Goal: Task Accomplishment & Management: Use online tool/utility

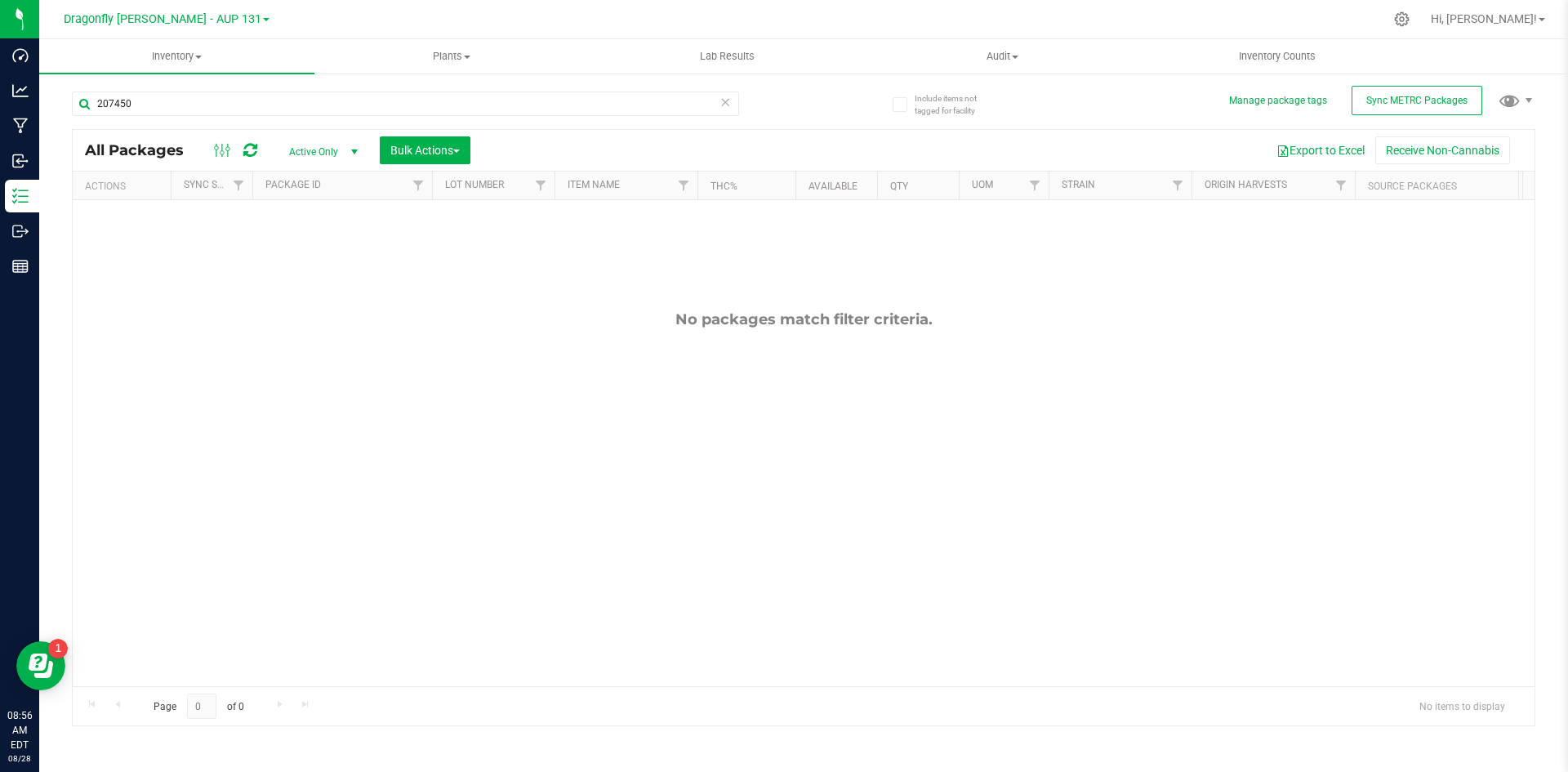
click at [725, 105] on icon at bounding box center [725, 101] width 12 height 20
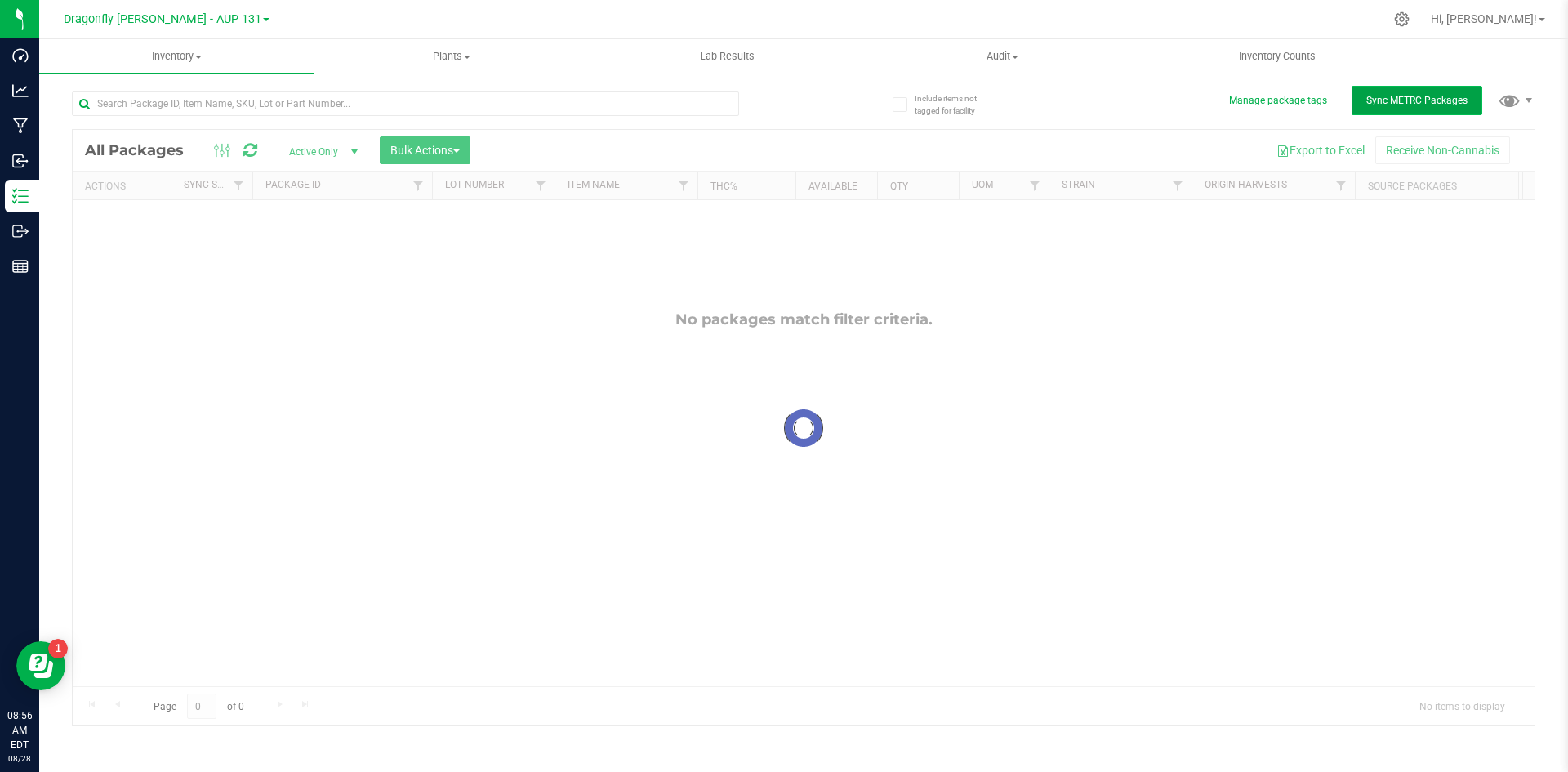
click at [1449, 100] on span "Sync METRC Packages" at bounding box center [1417, 101] width 101 height 12
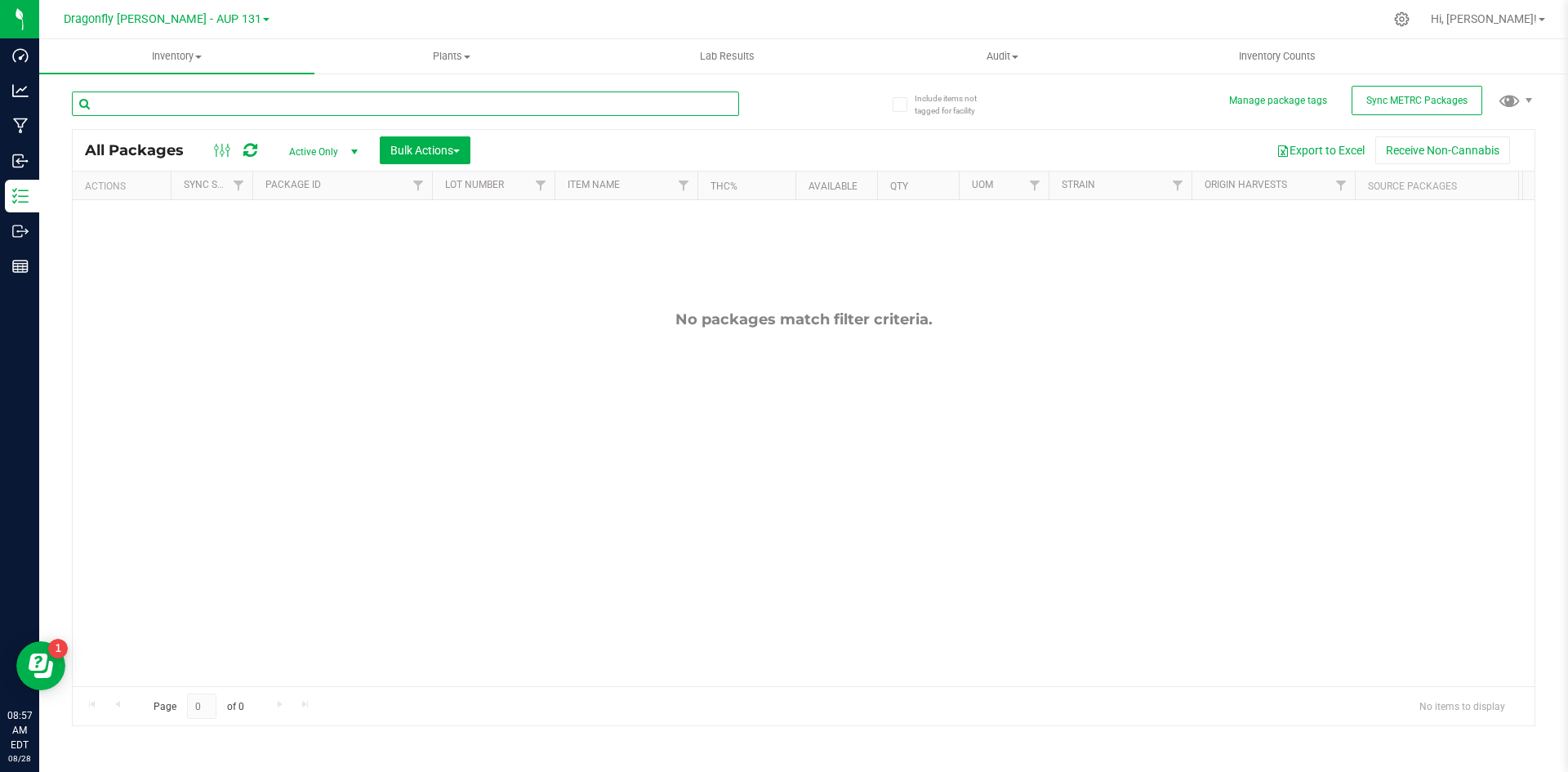
click at [280, 102] on input "text" at bounding box center [406, 103] width 667 height 25
type input "207488"
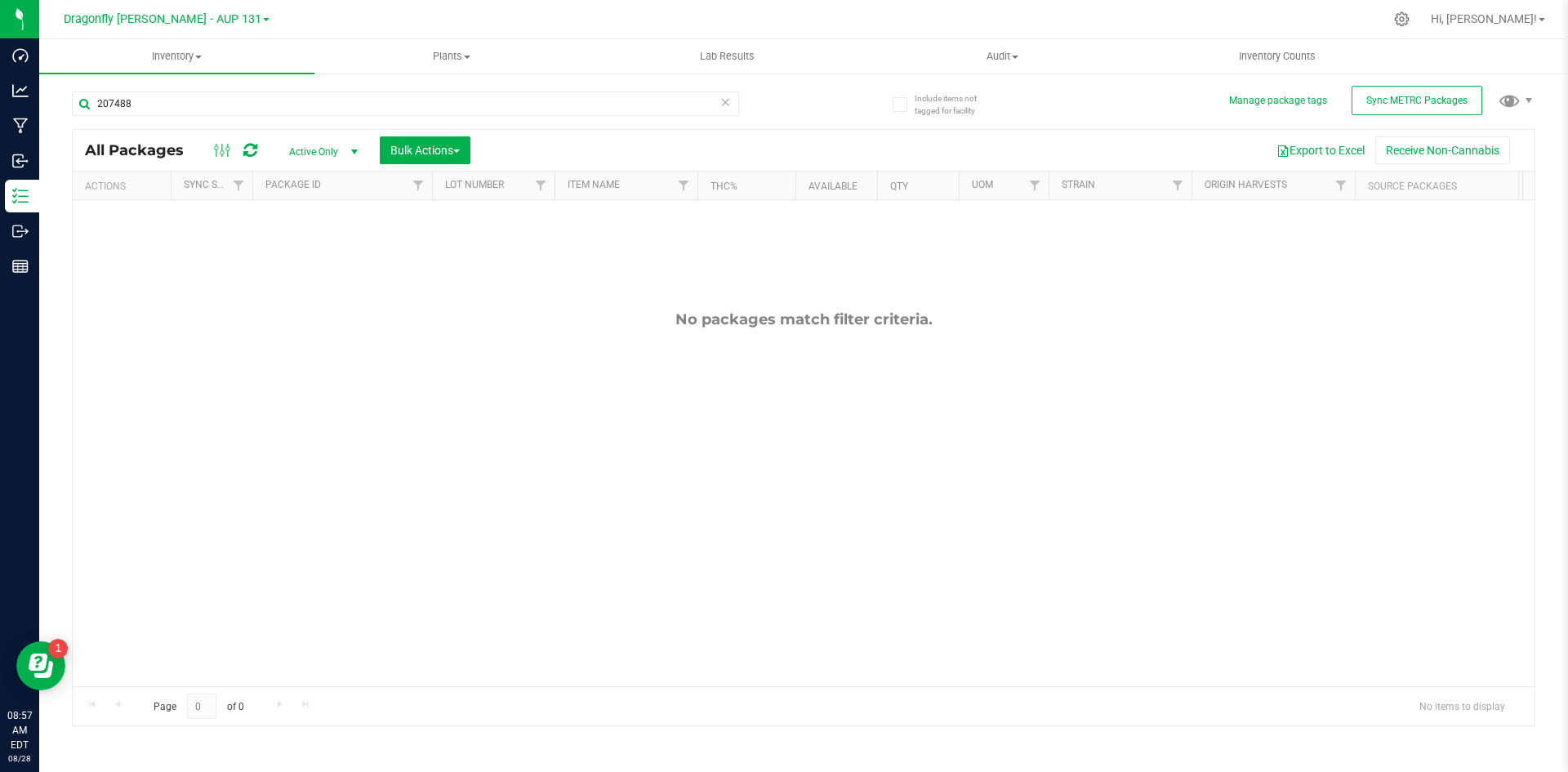
click at [726, 102] on icon at bounding box center [725, 101] width 12 height 20
click at [427, 119] on div at bounding box center [406, 110] width 667 height 38
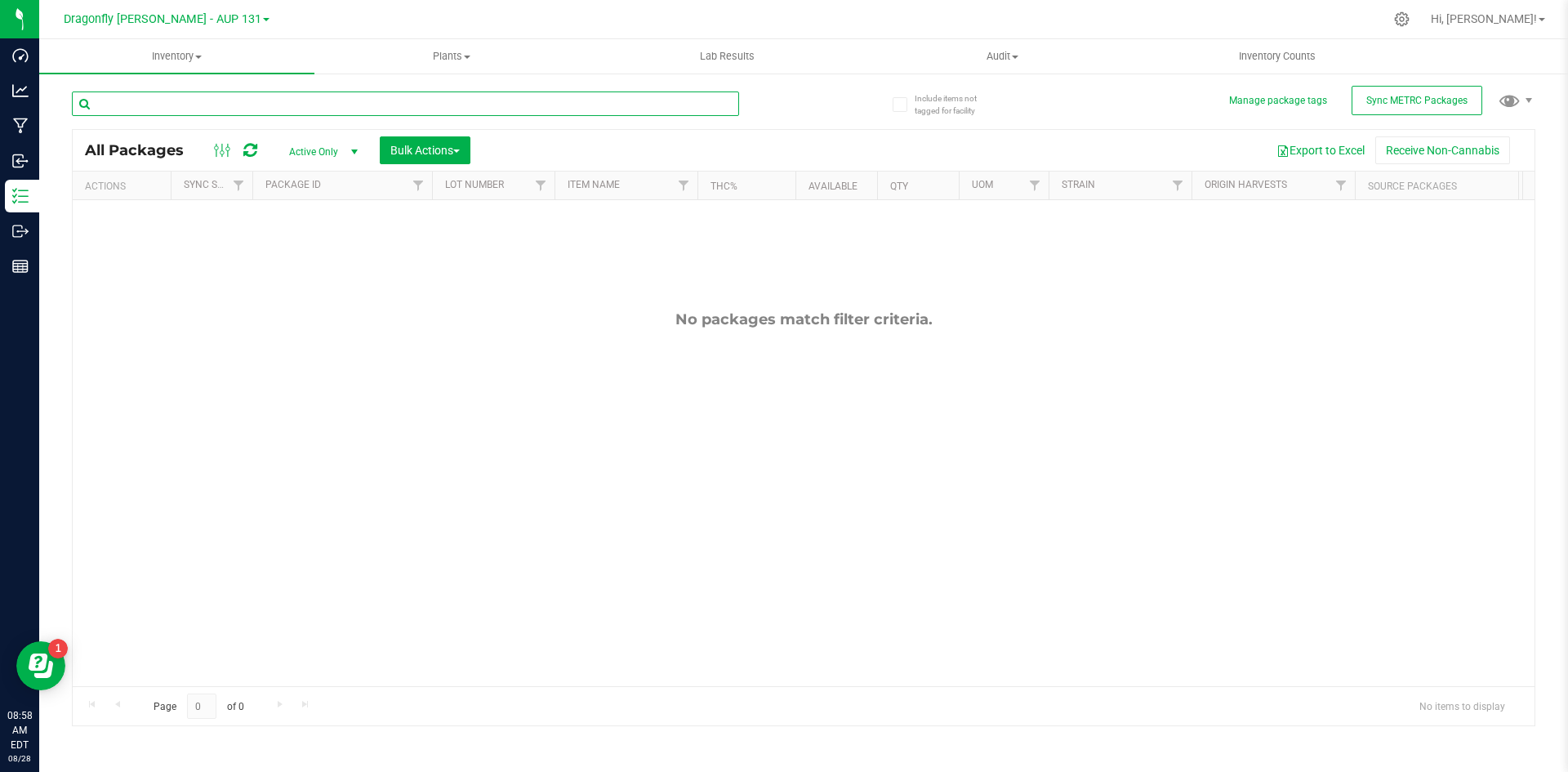
click at [428, 100] on input "text" at bounding box center [406, 103] width 667 height 25
type input "207488"
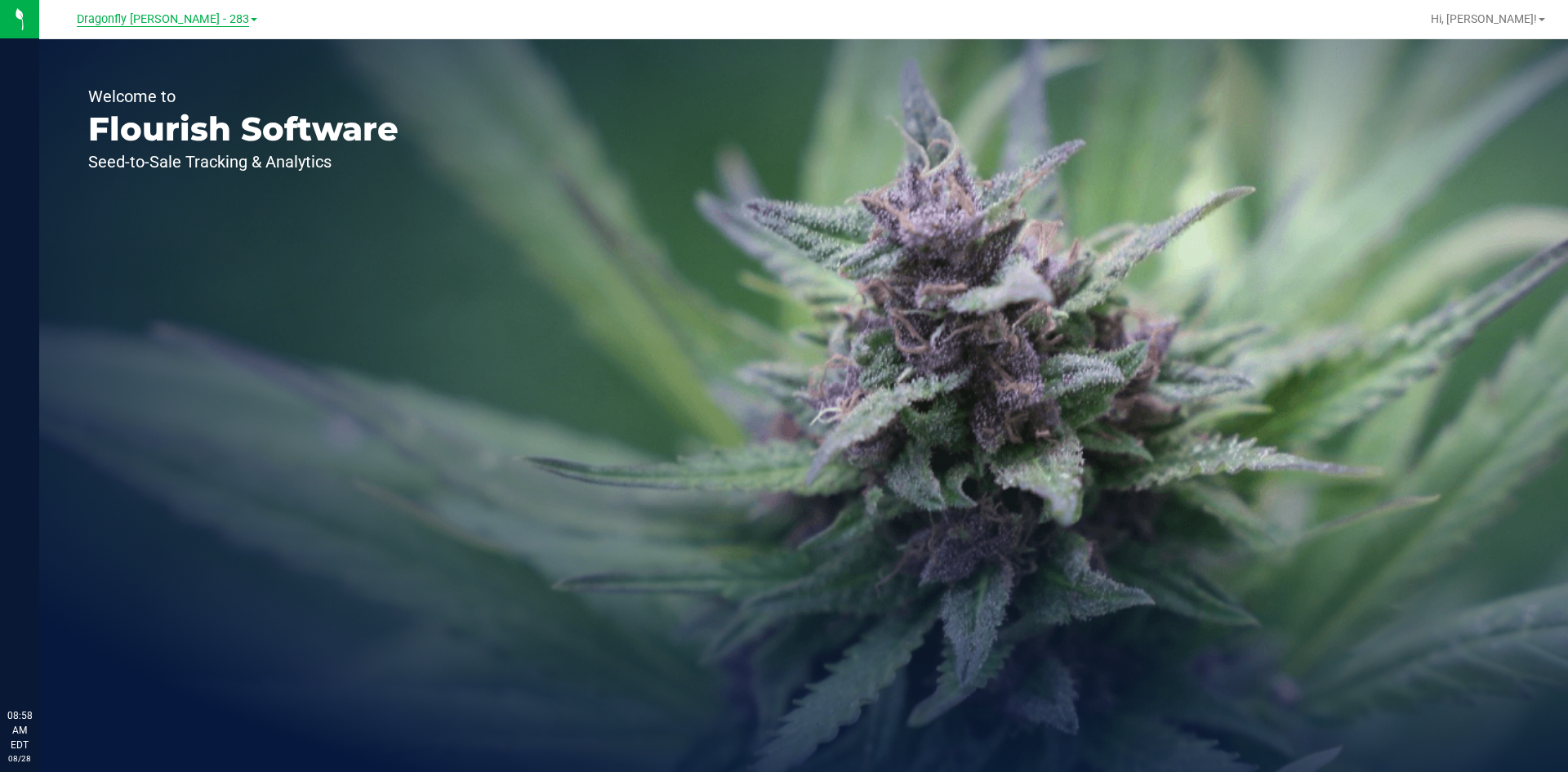
click at [217, 18] on span "Dragonfly [PERSON_NAME] - 283" at bounding box center [163, 19] width 172 height 15
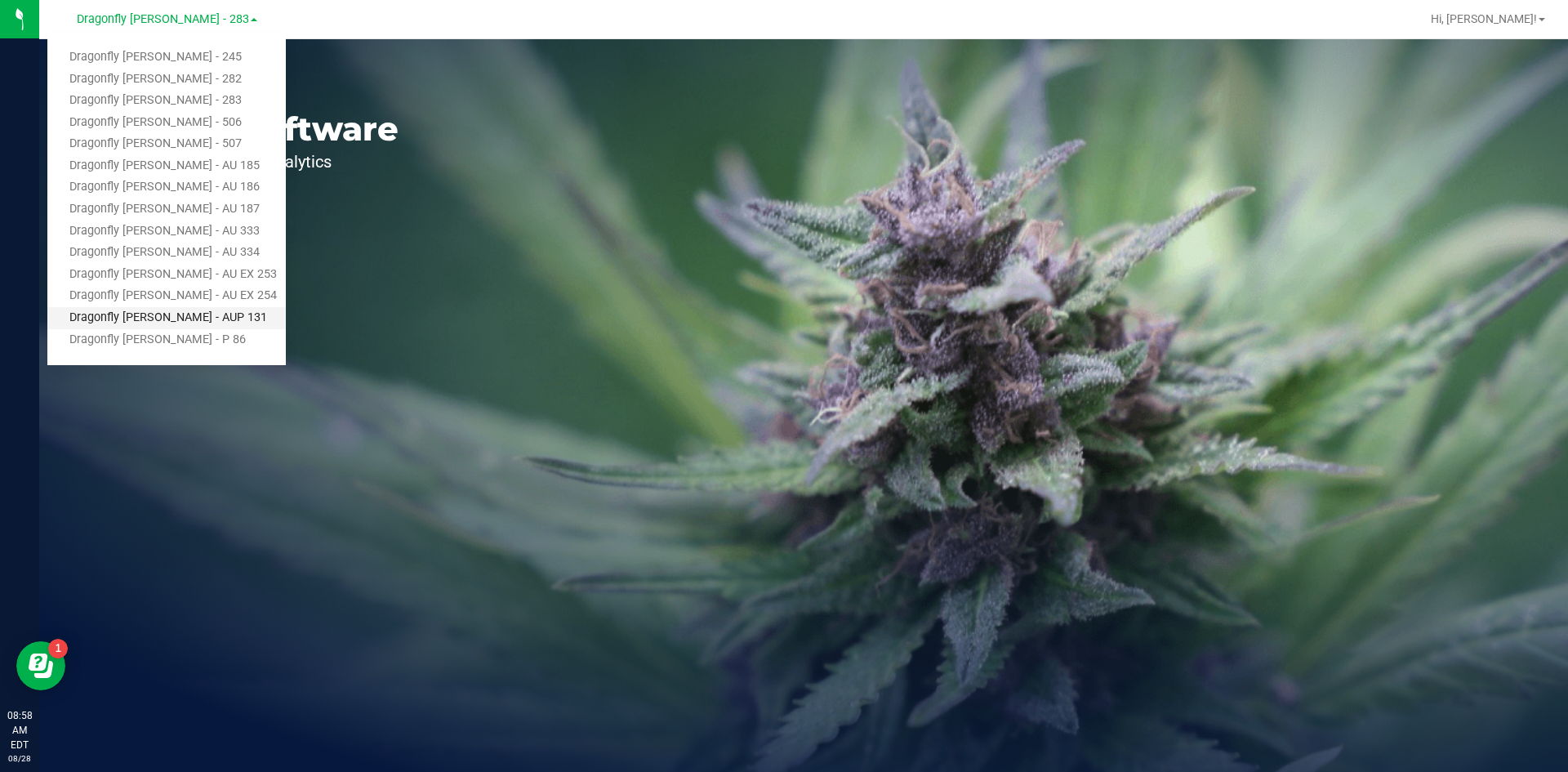
click at [186, 307] on link "Dragonfly [PERSON_NAME] - AUP 131" at bounding box center [166, 318] width 238 height 22
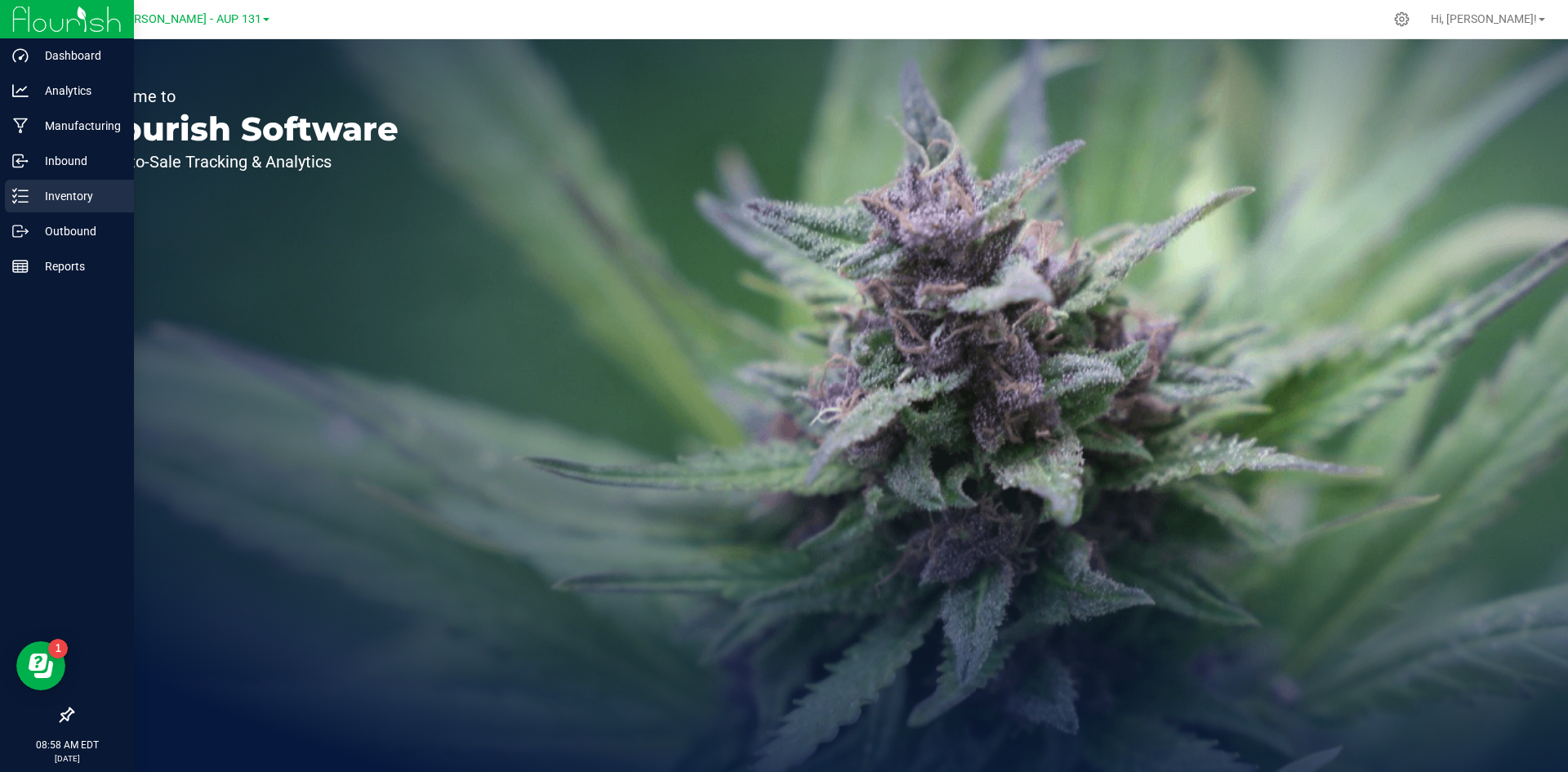
click at [28, 192] on icon at bounding box center [20, 196] width 17 height 17
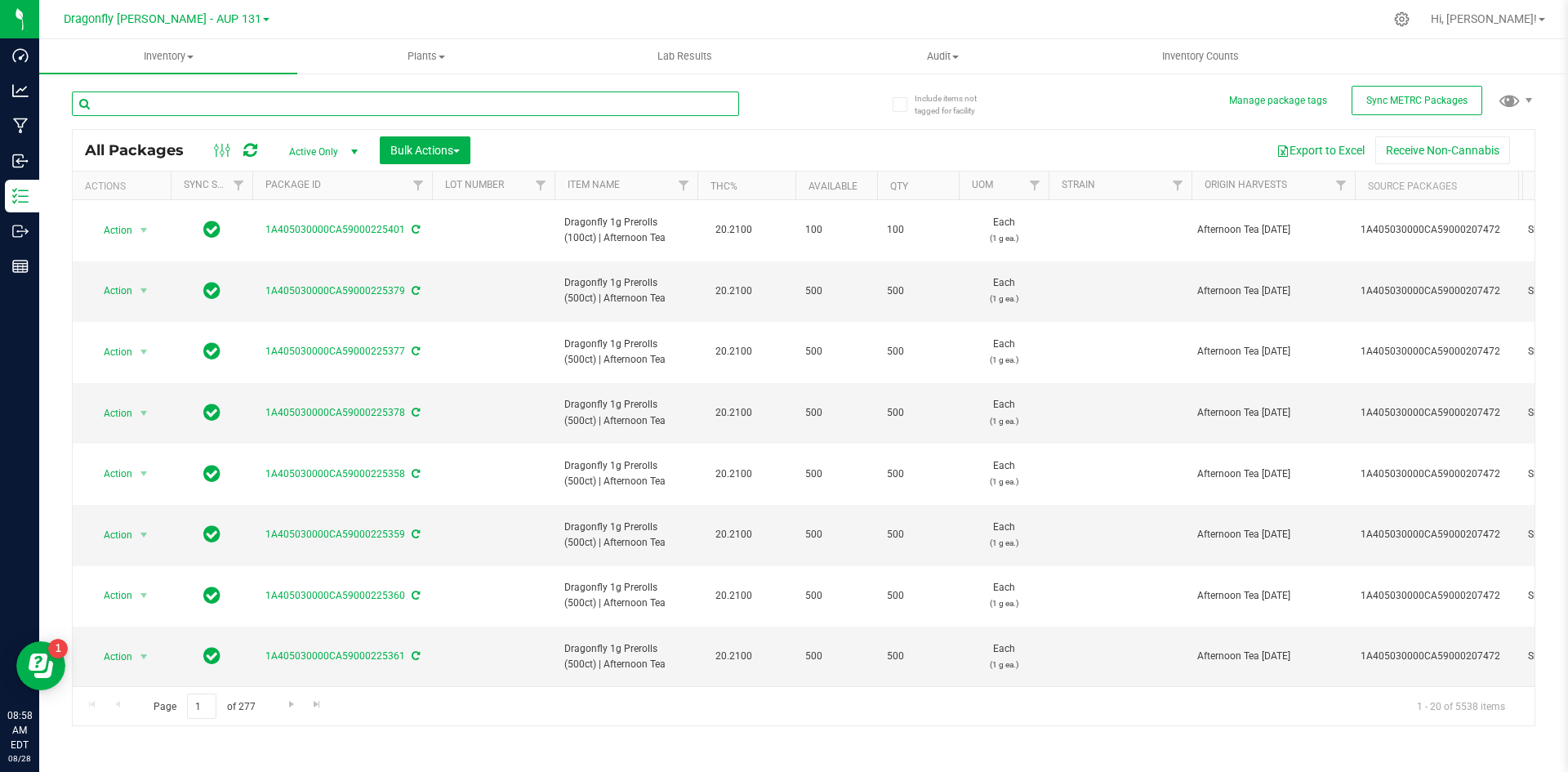
click at [415, 110] on input "text" at bounding box center [406, 103] width 667 height 25
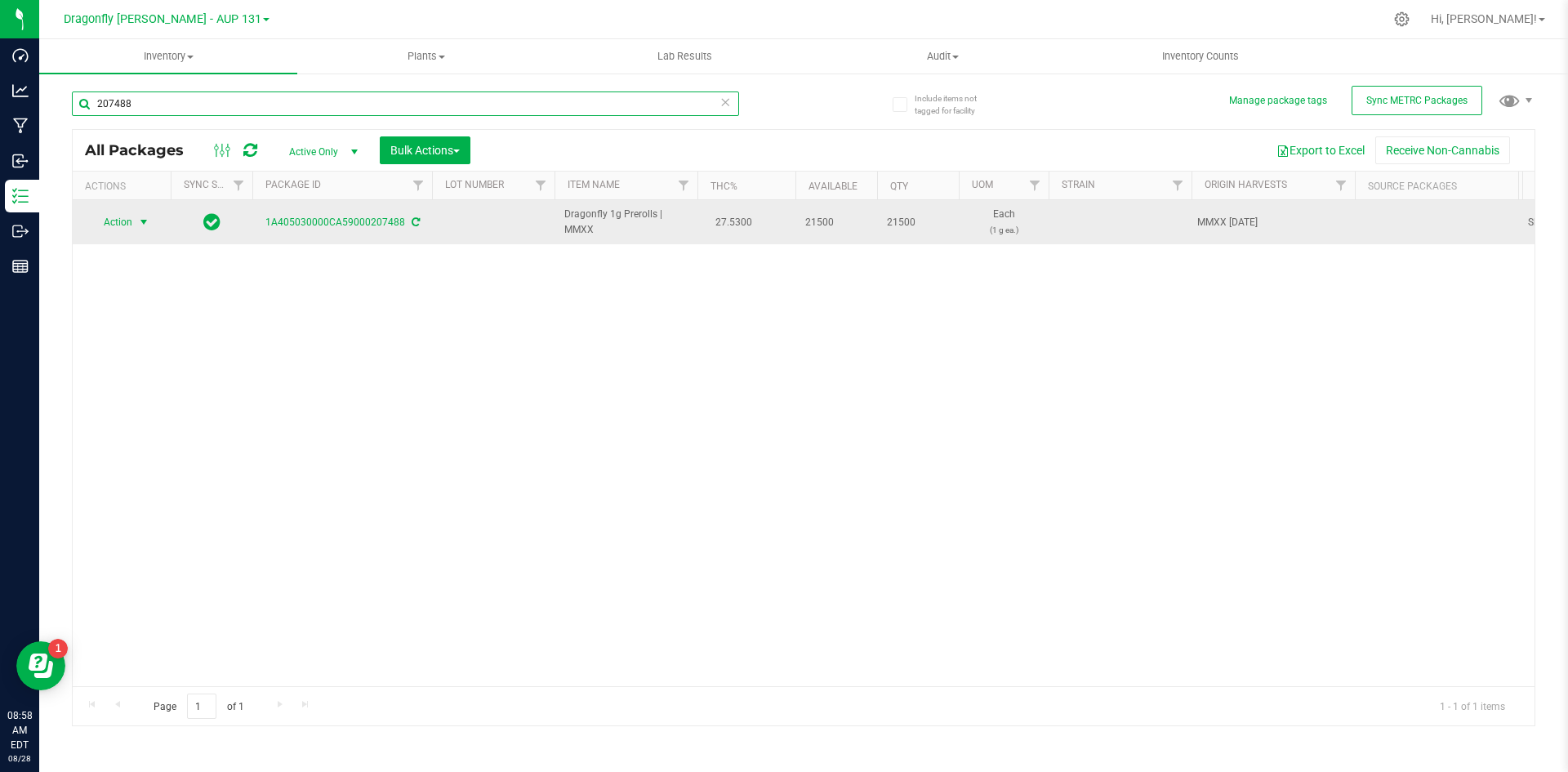
type input "207488"
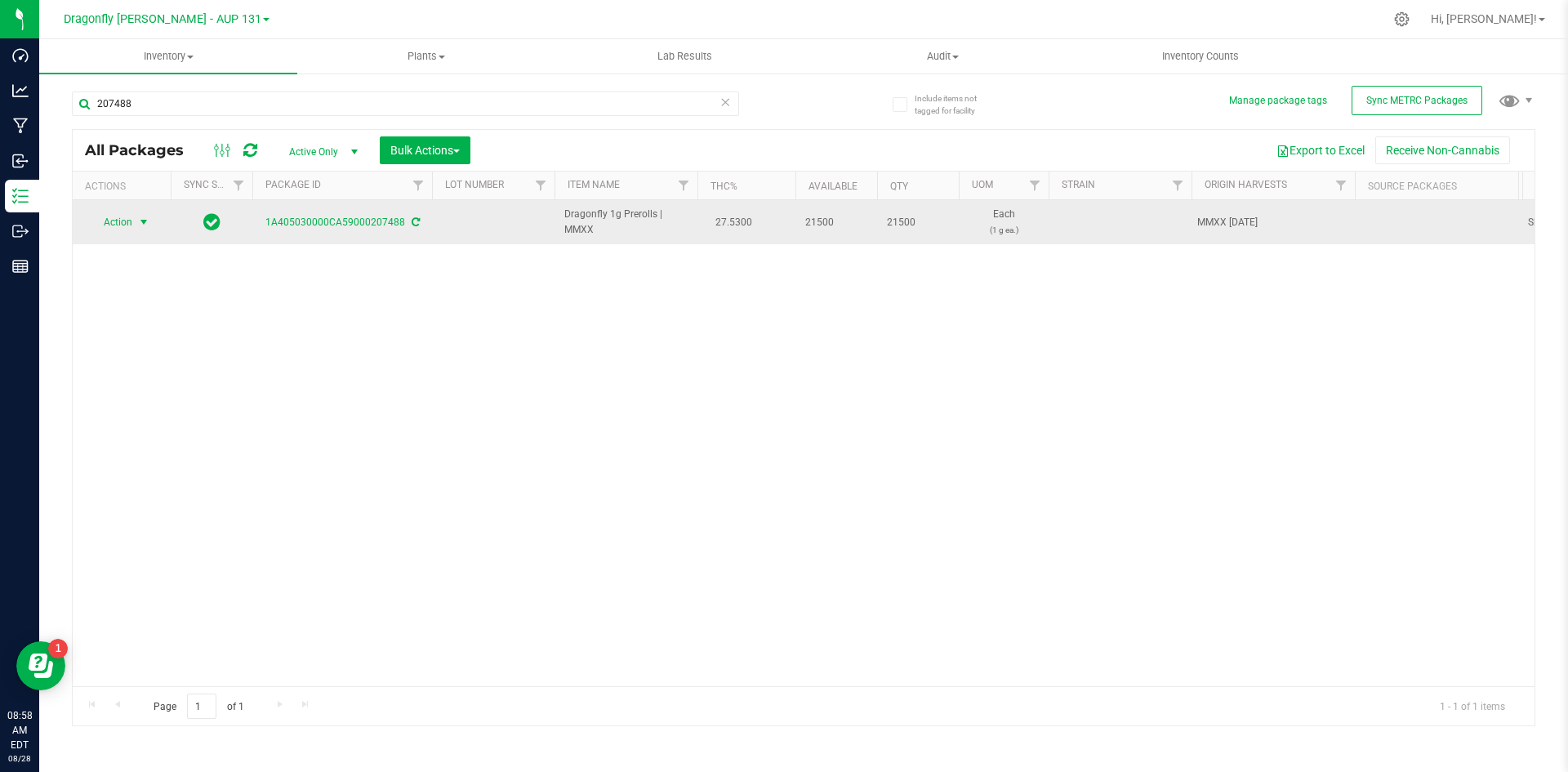
click at [136, 220] on span "select" at bounding box center [143, 222] width 21 height 23
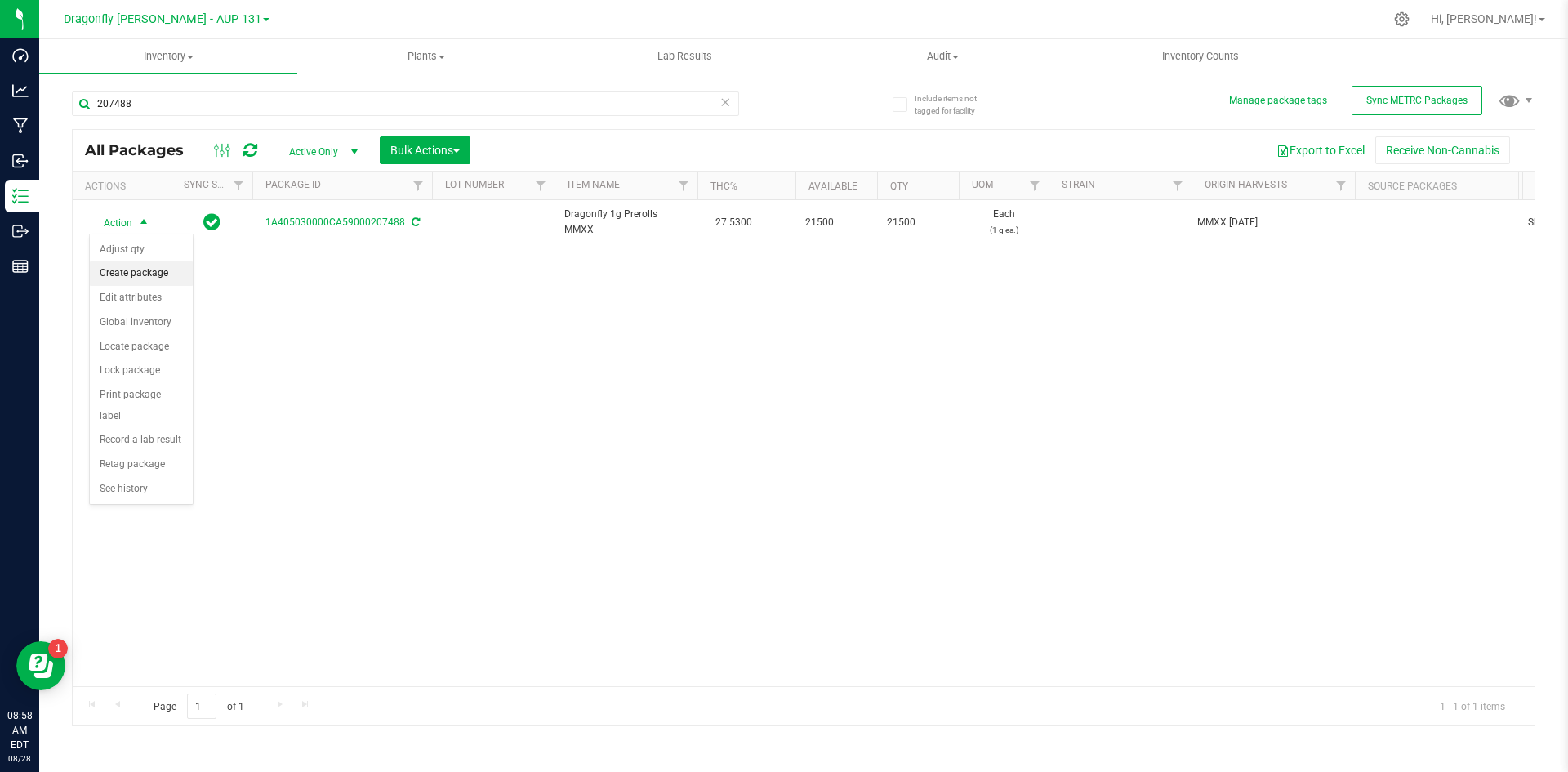
click at [147, 274] on li "Create package" at bounding box center [141, 273] width 103 height 25
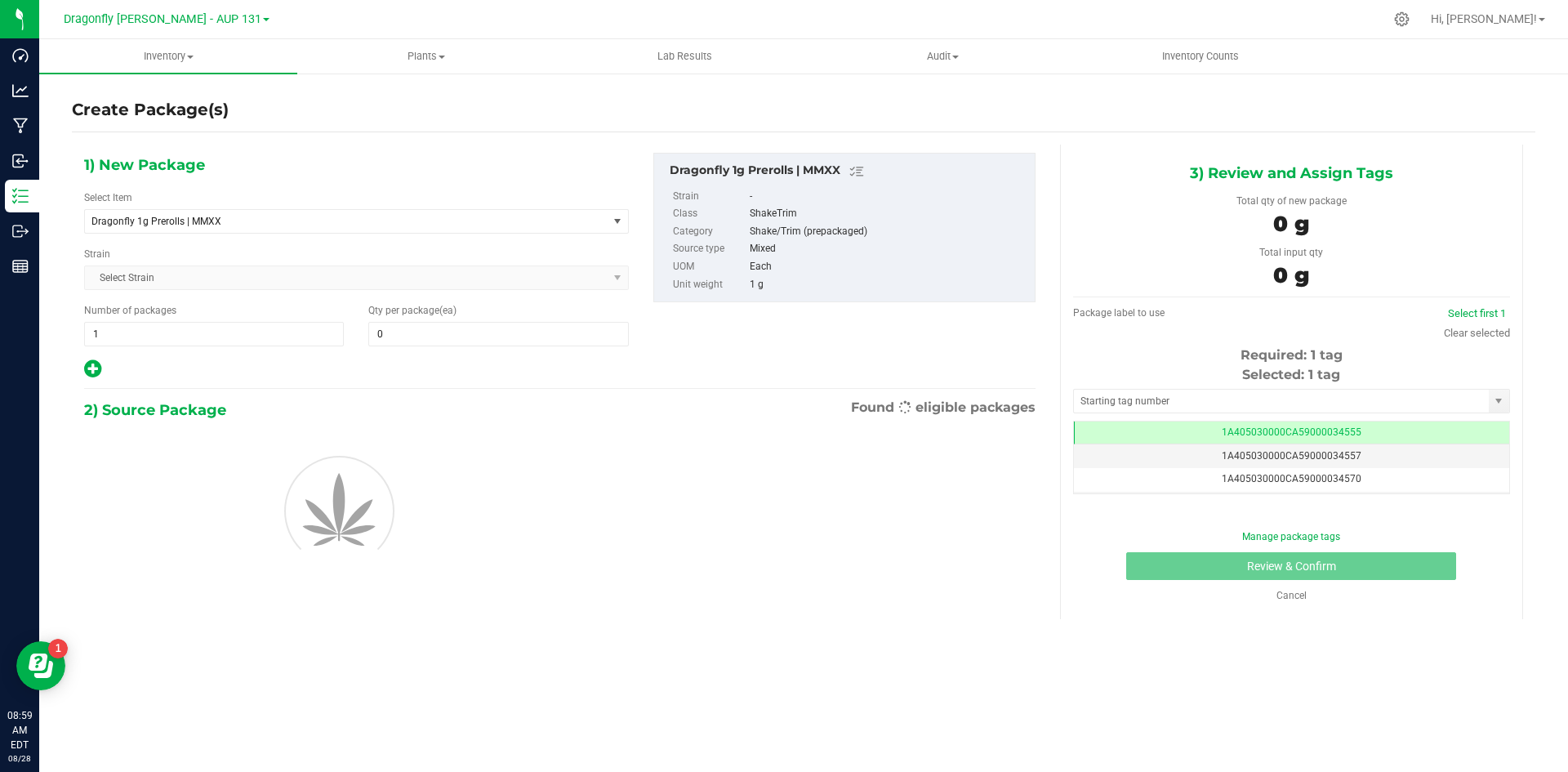
type input "0"
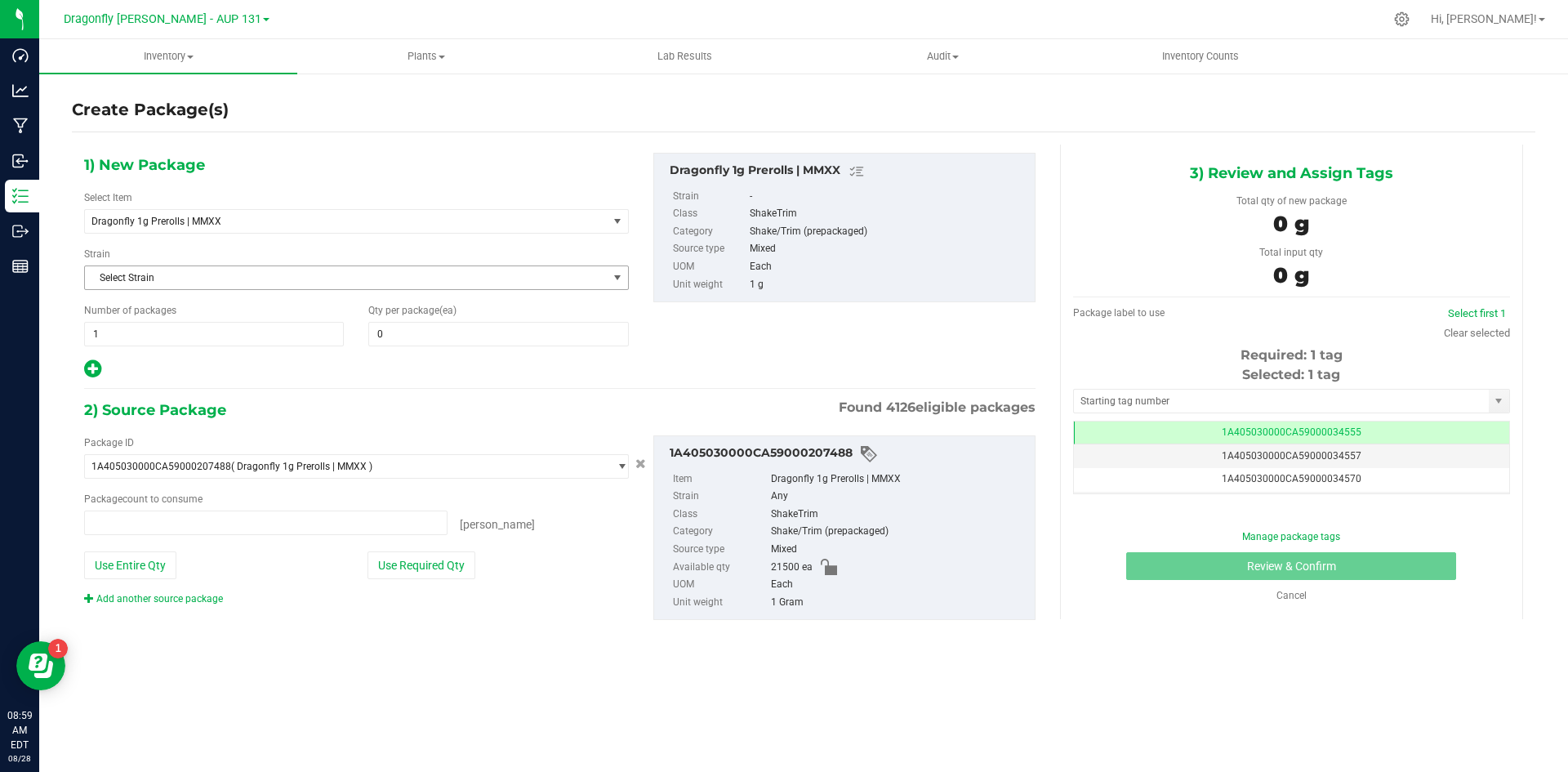
type input "0 ea"
click at [201, 345] on span "1 1" at bounding box center [214, 334] width 259 height 25
click at [199, 343] on input "1" at bounding box center [214, 334] width 258 height 23
type input "1"
type input "43"
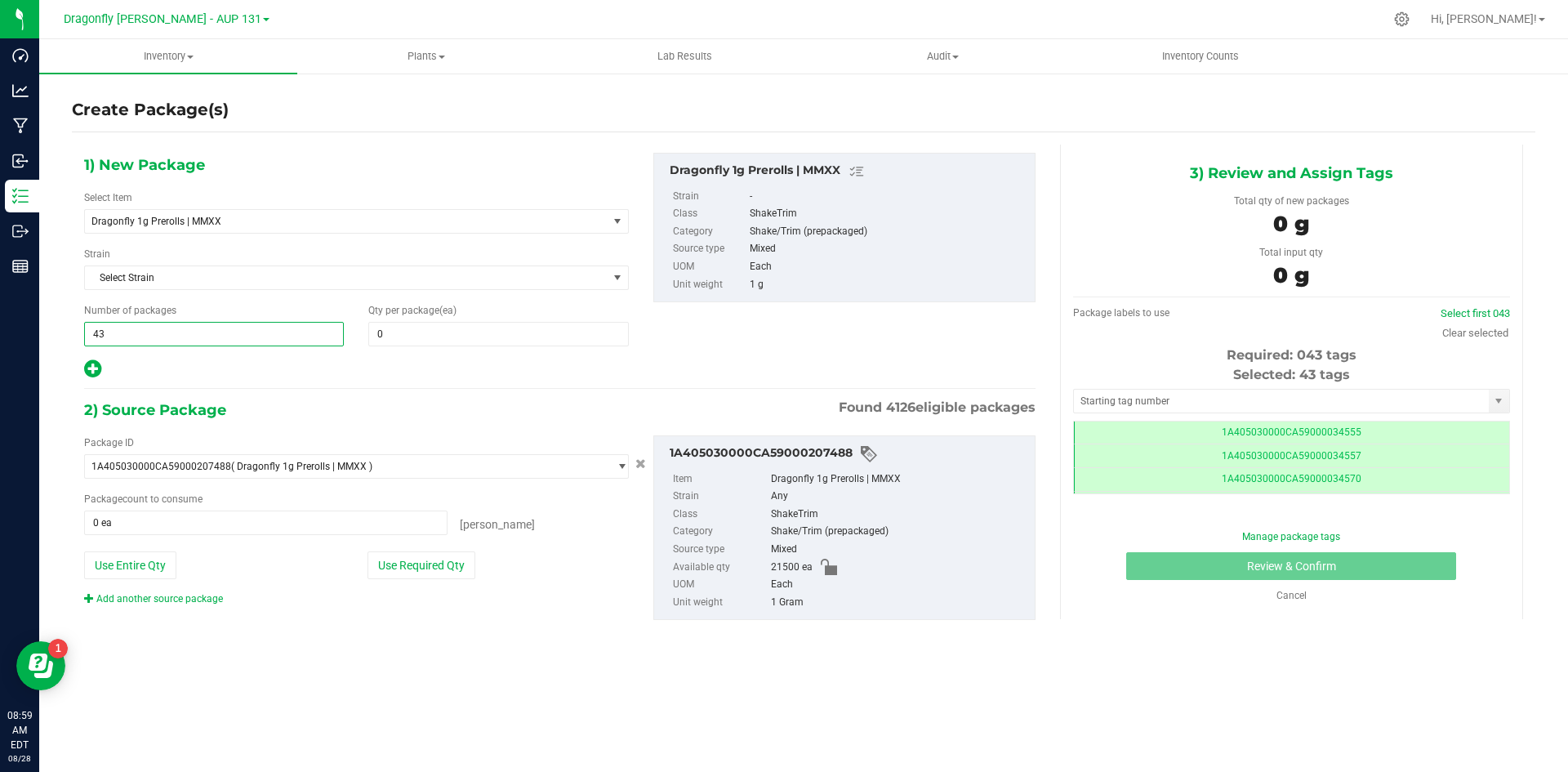
type input "43"
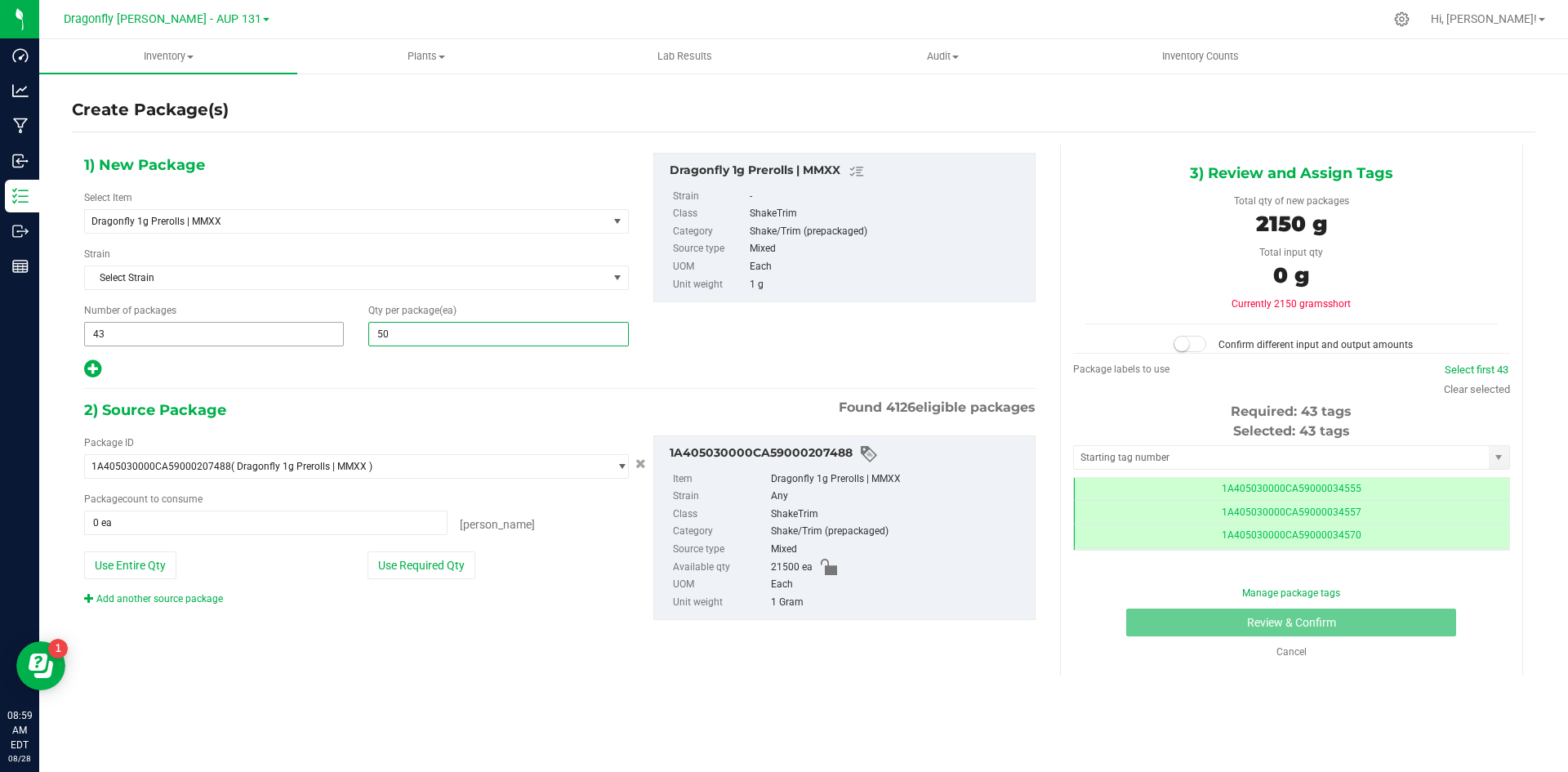
type input "500"
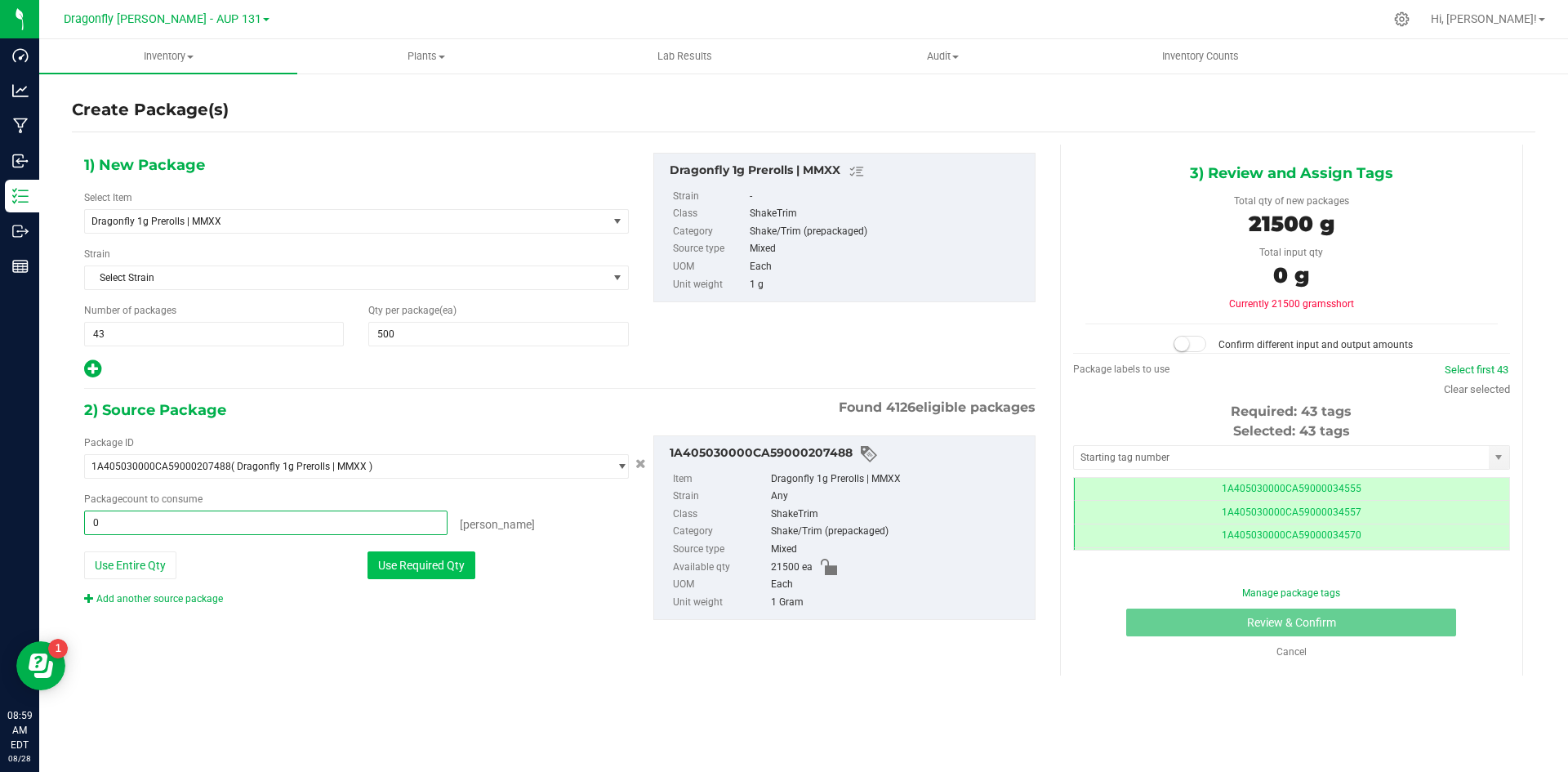
click at [461, 567] on button "Use Required Qty" at bounding box center [420, 565] width 108 height 28
type input "21500 ea"
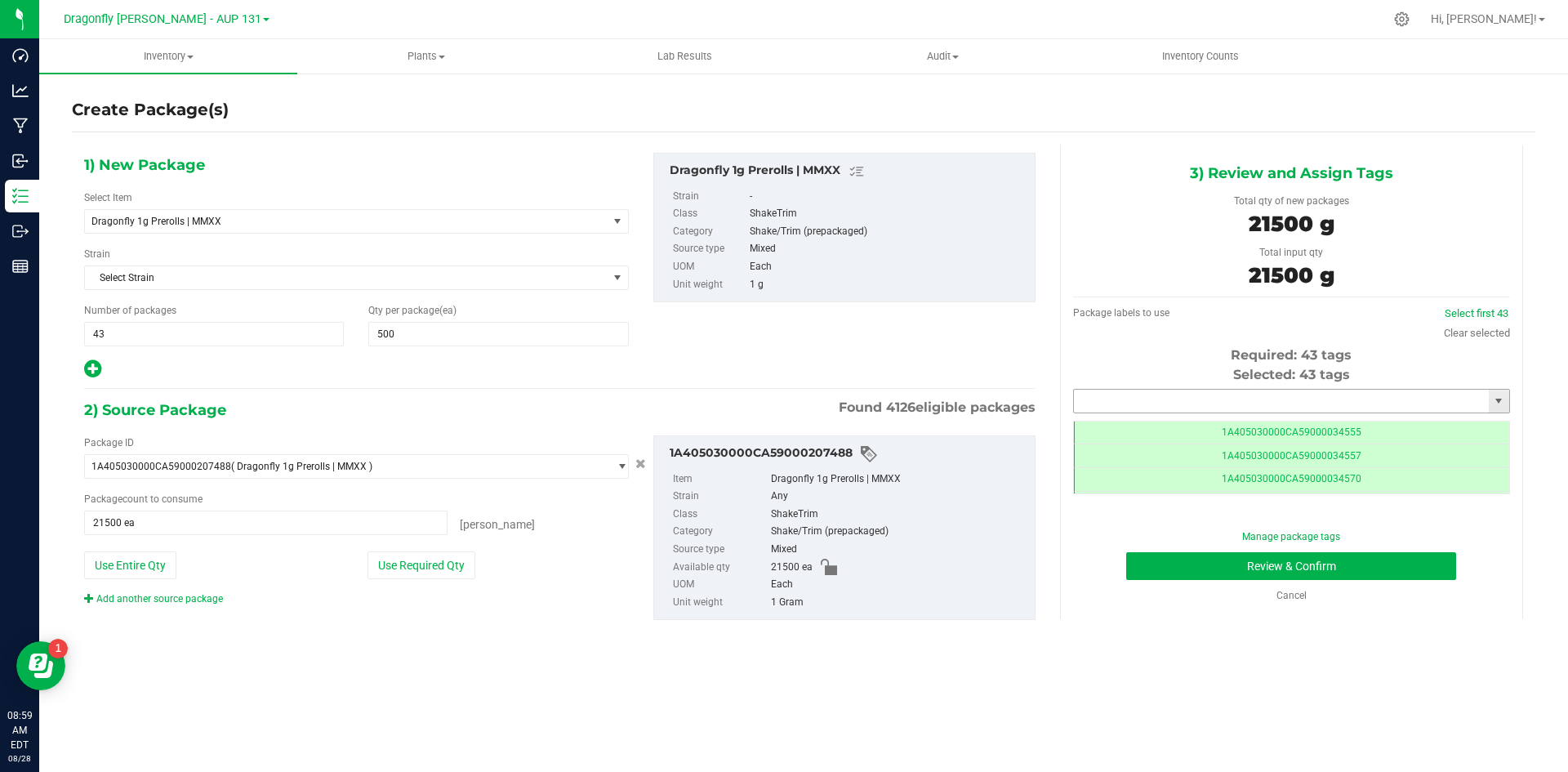
click at [1148, 397] on input "text" at bounding box center [1280, 401] width 415 height 23
click at [1180, 421] on li "1A405030000CA59000234941" at bounding box center [1291, 429] width 435 height 25
type input "1A405030000CA59000234941"
click at [1278, 575] on button "Review & Confirm" at bounding box center [1290, 566] width 329 height 28
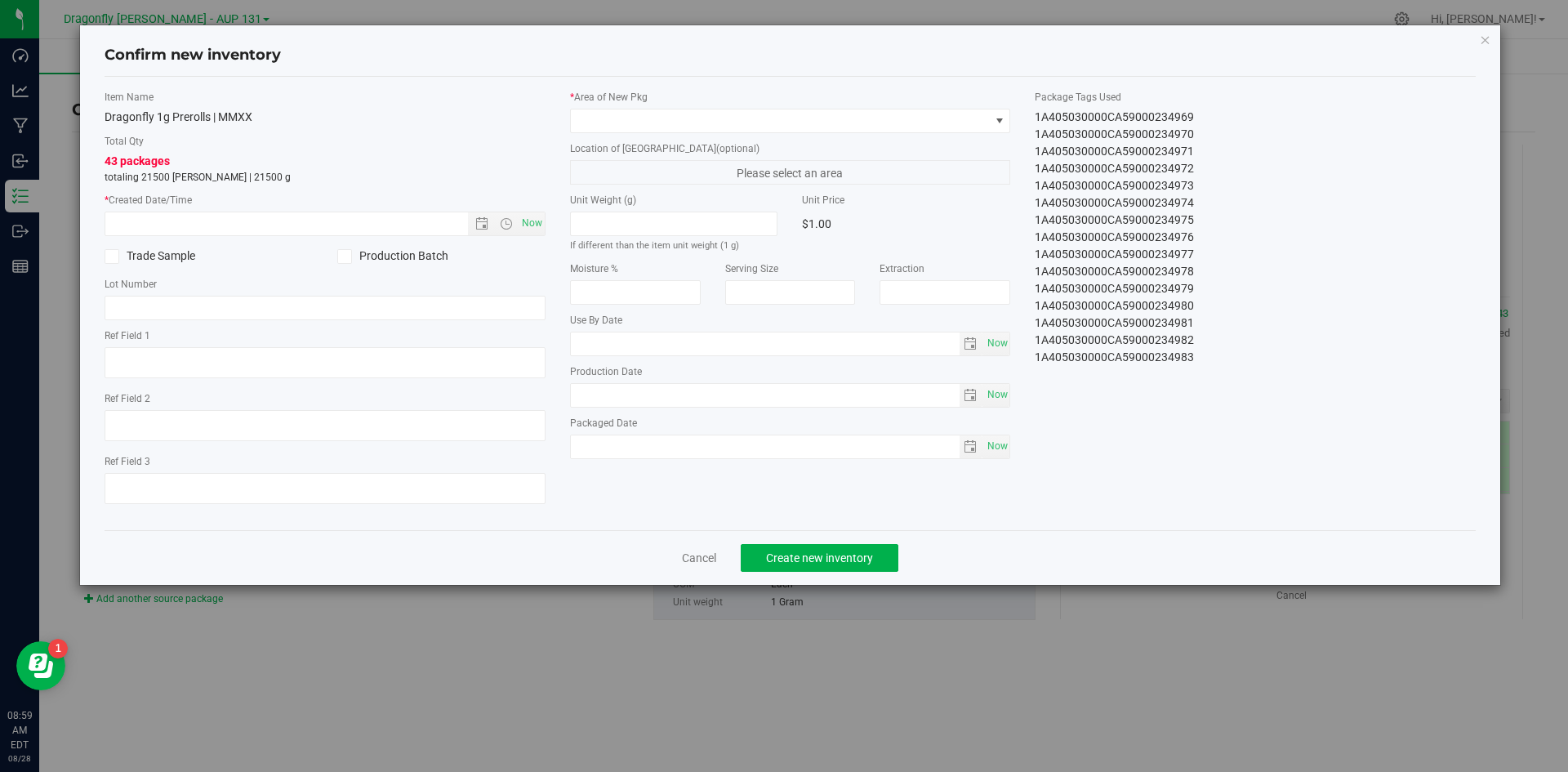
drag, startPoint x: 1032, startPoint y: 110, endPoint x: 1269, endPoint y: 420, distance: 390.2
click at [1269, 420] on div "Item Name Dragonfly 1g Prerolls | MMXX Total Qty 43 packages totaling 21500 eac…" at bounding box center [789, 304] width 1396 height 428
copy div "1A405030000CA59000234941 1A405030000CA59000234942 1A405030000CA59000234943 1A40…"
click at [708, 557] on link "Cancel" at bounding box center [698, 557] width 35 height 17
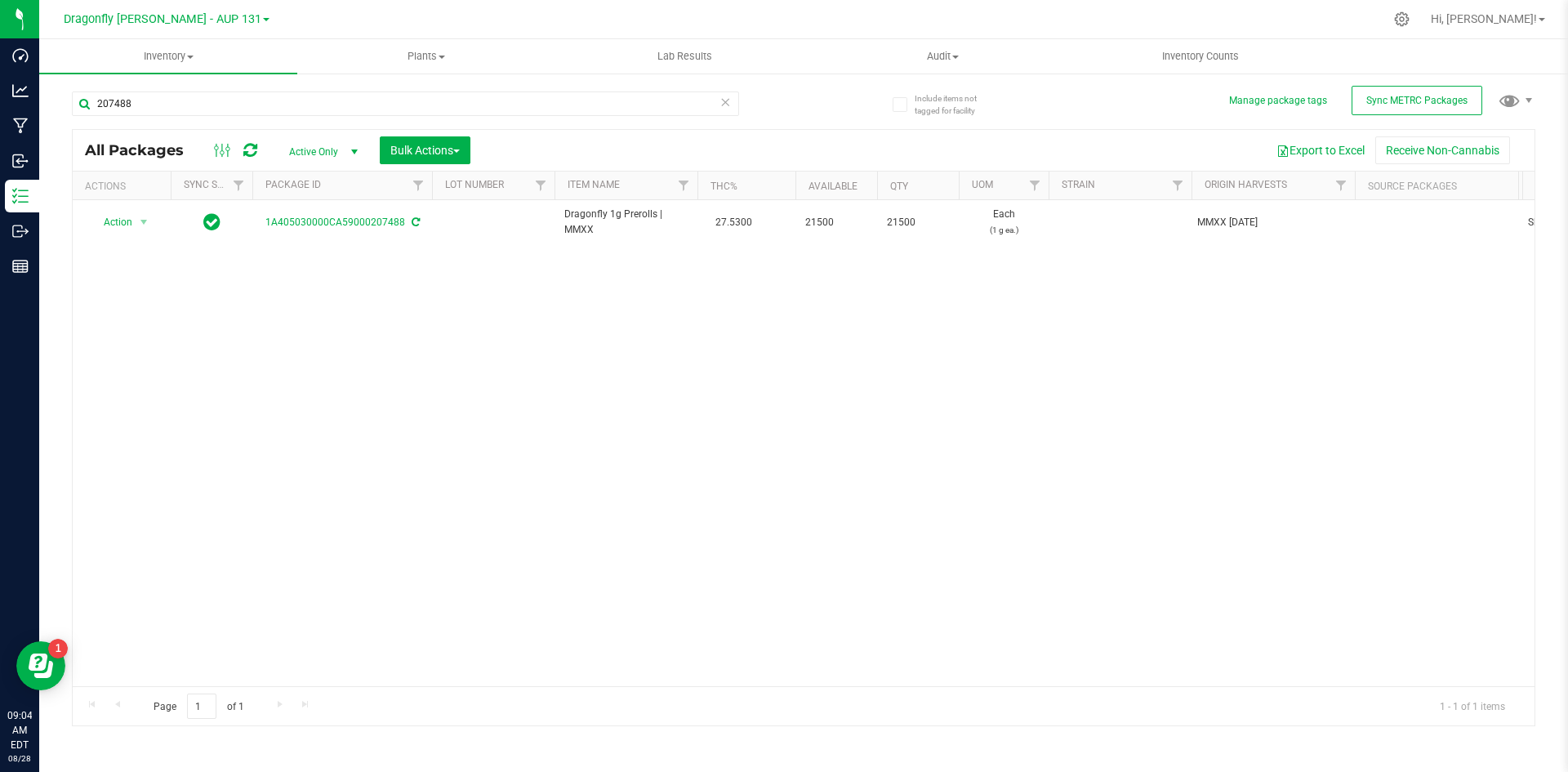
click at [725, 103] on icon at bounding box center [725, 101] width 12 height 20
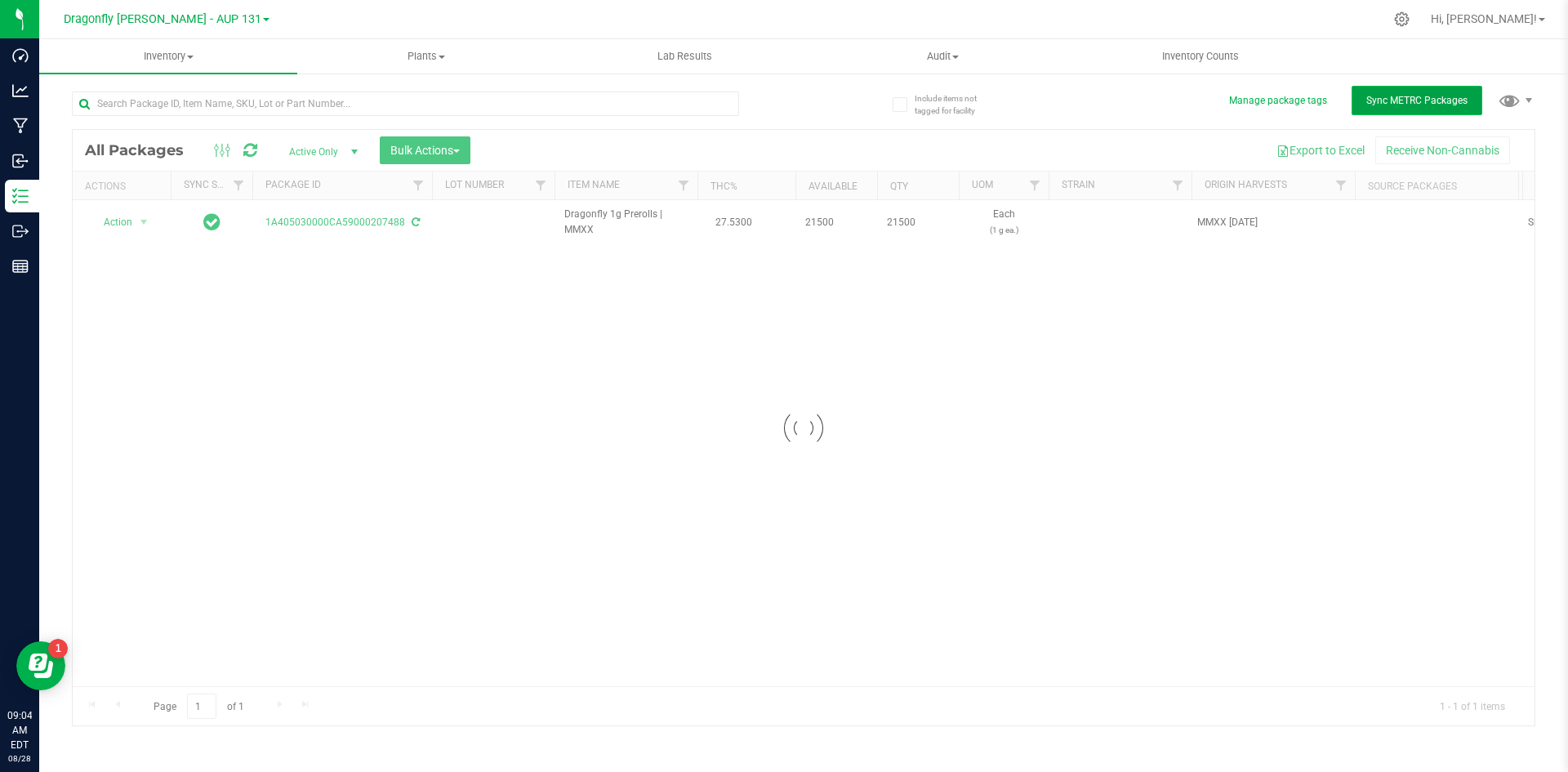
click at [1405, 101] on span "Sync METRC Packages" at bounding box center [1417, 101] width 101 height 12
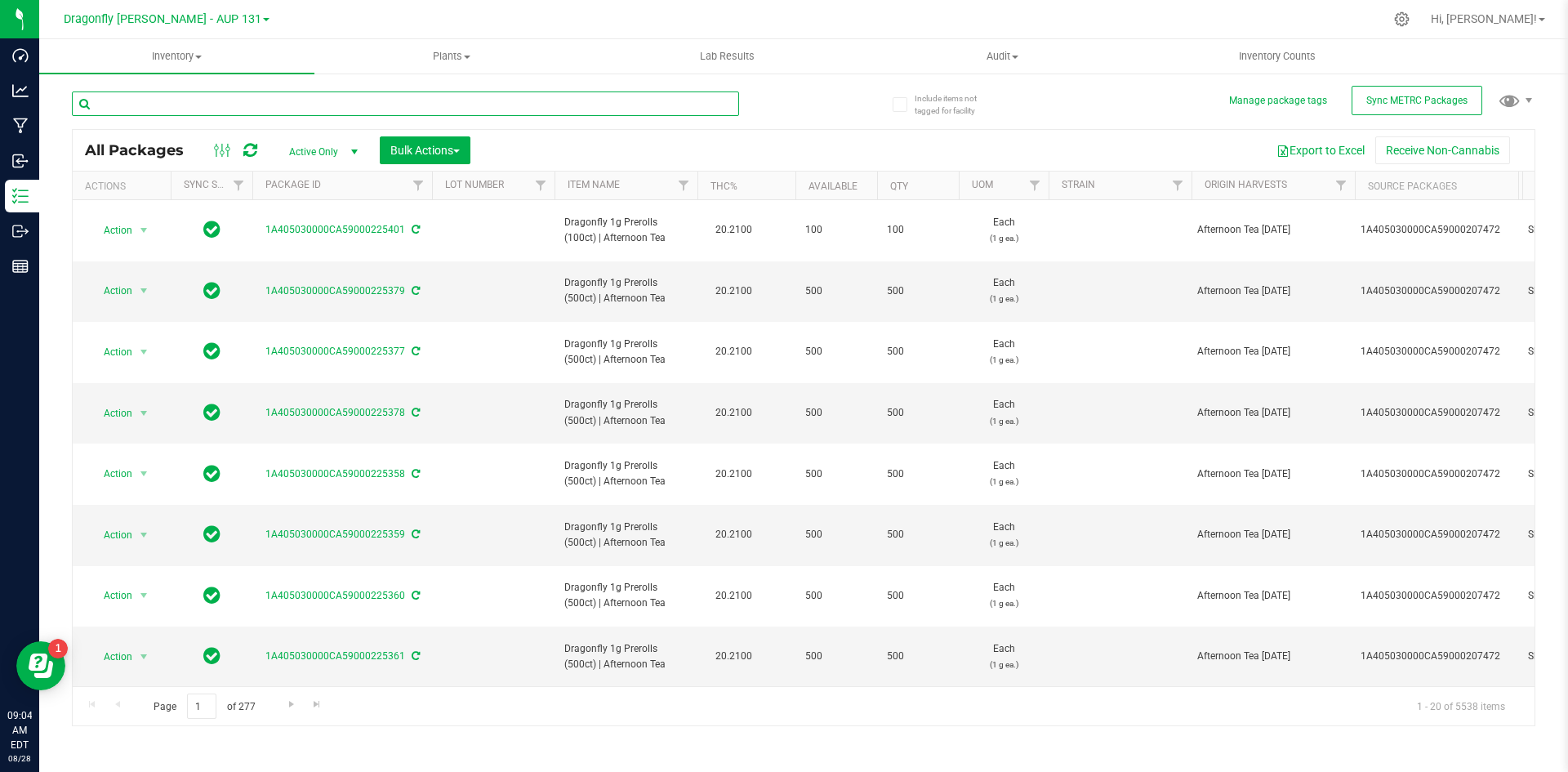
click at [353, 101] on input "text" at bounding box center [406, 103] width 667 height 25
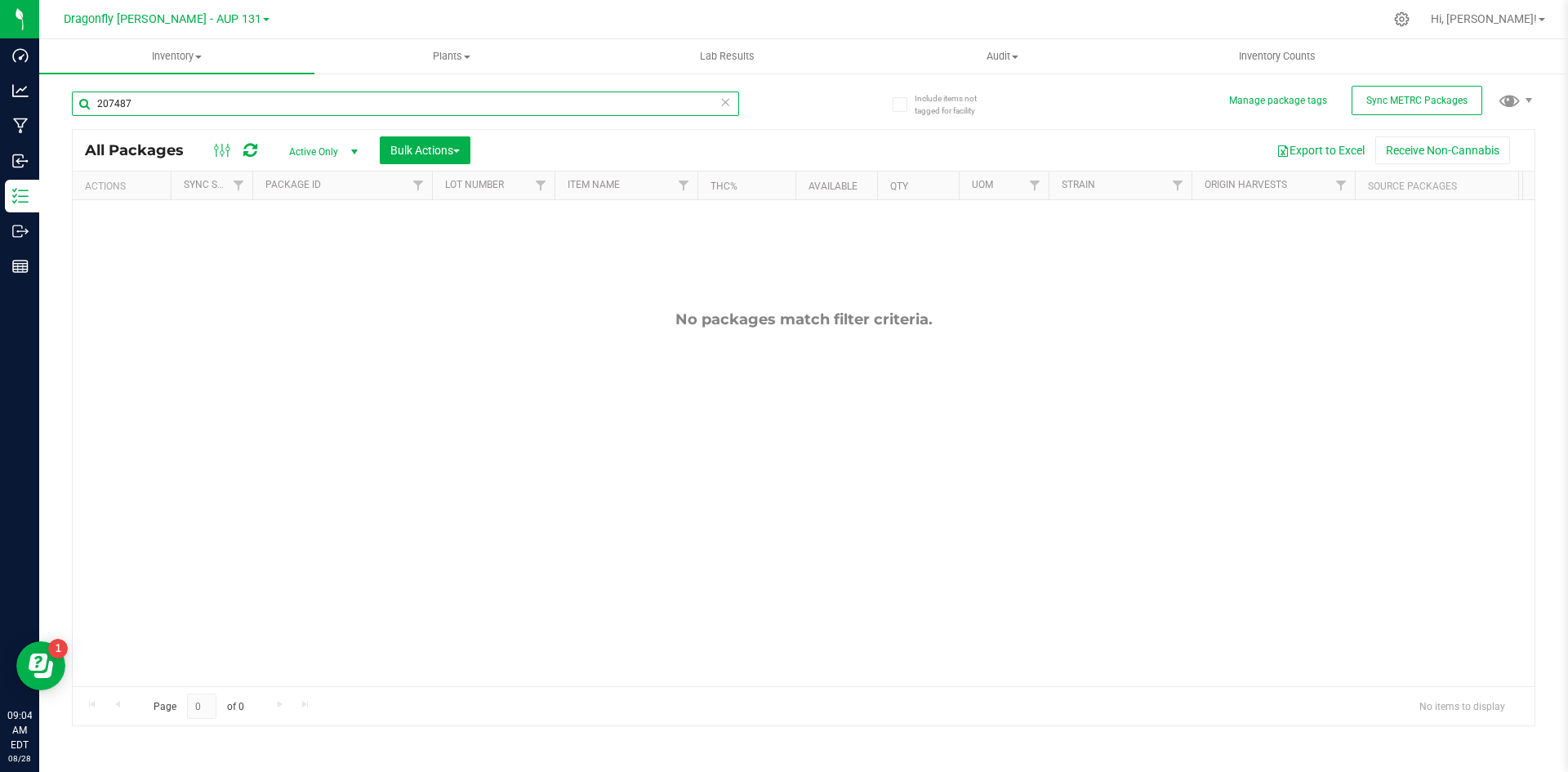
type input "207487"
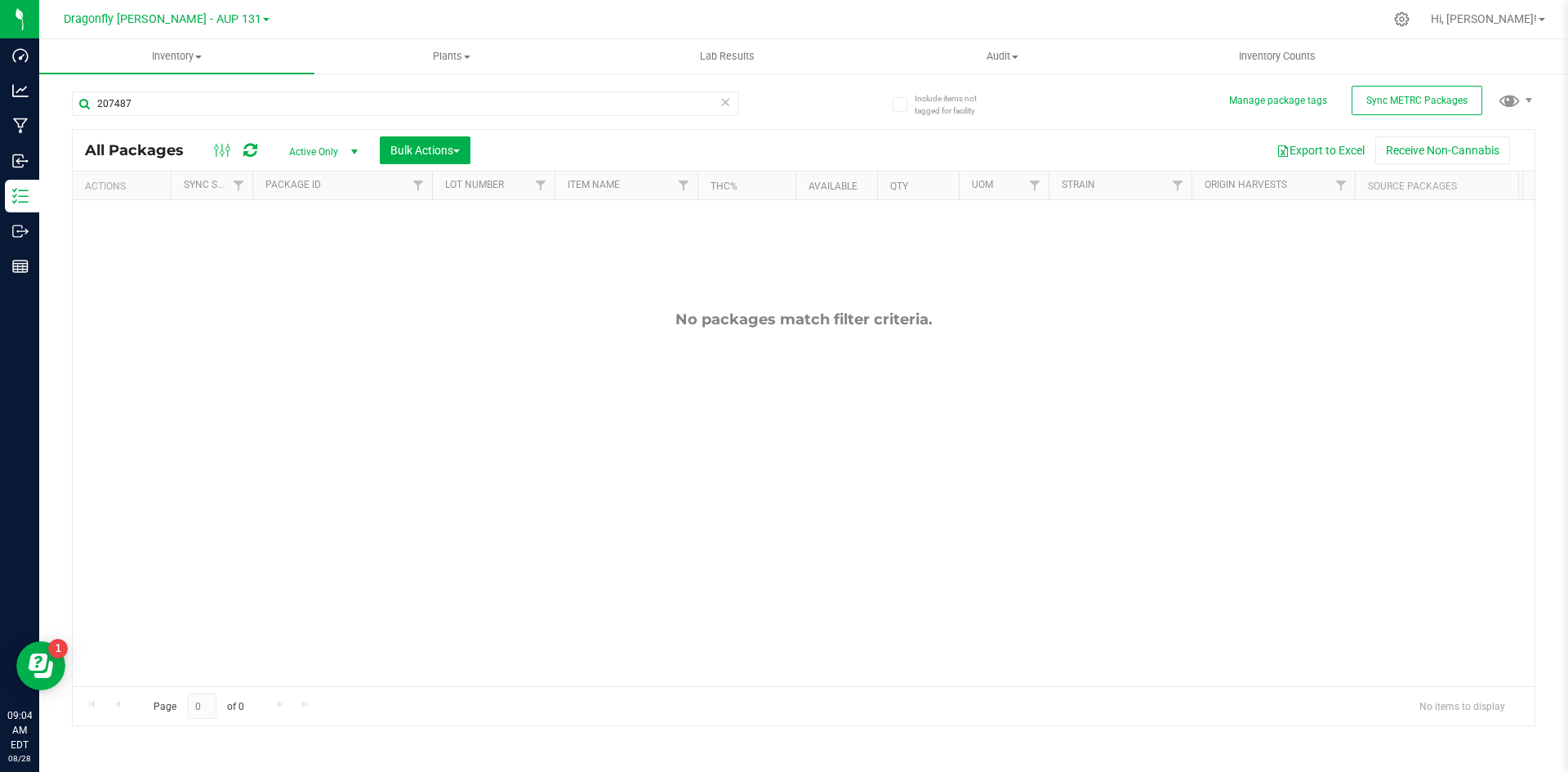
click at [727, 105] on icon at bounding box center [725, 101] width 12 height 20
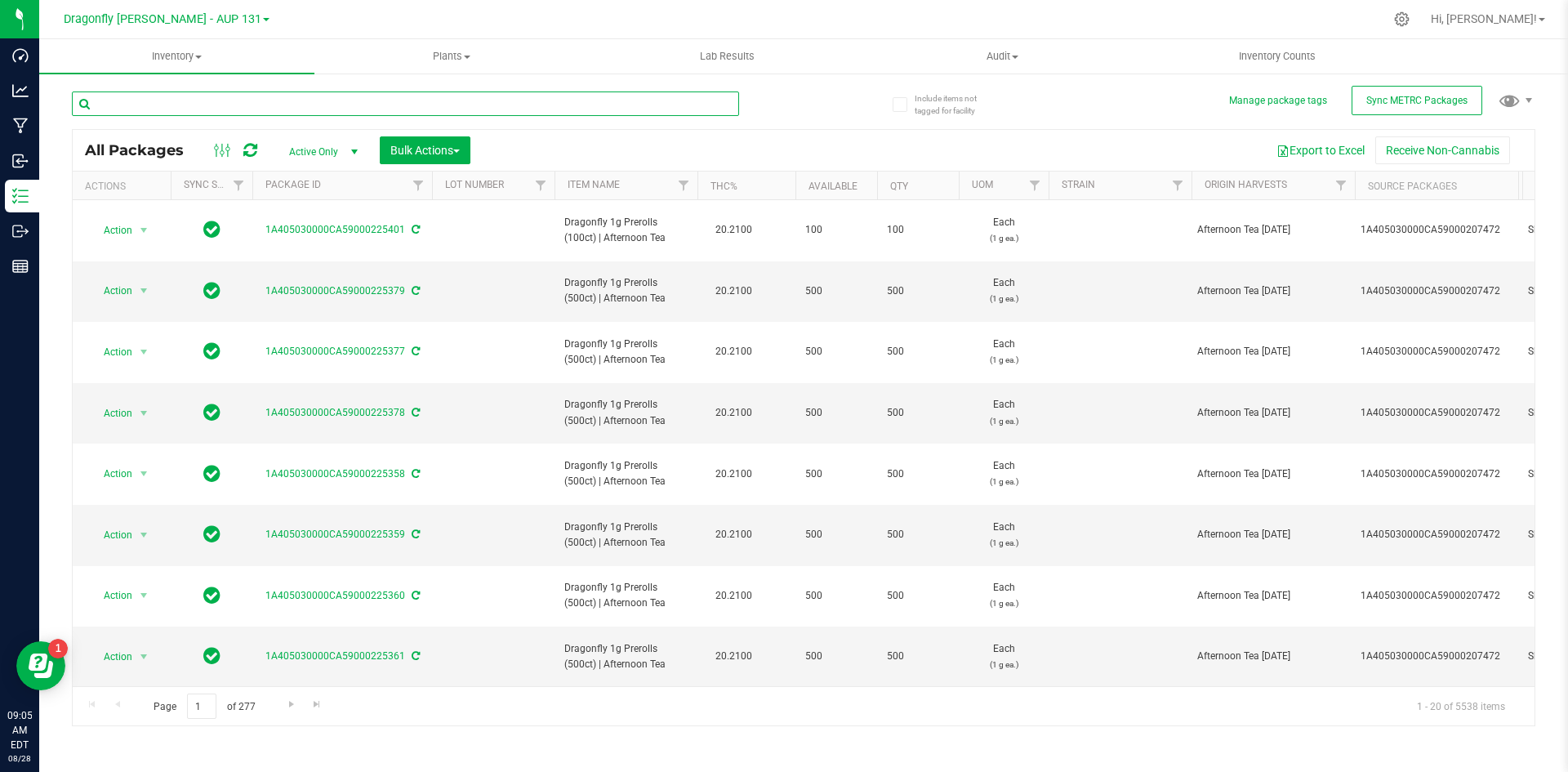
click at [342, 104] on input "text" at bounding box center [406, 103] width 667 height 25
type input "207487"
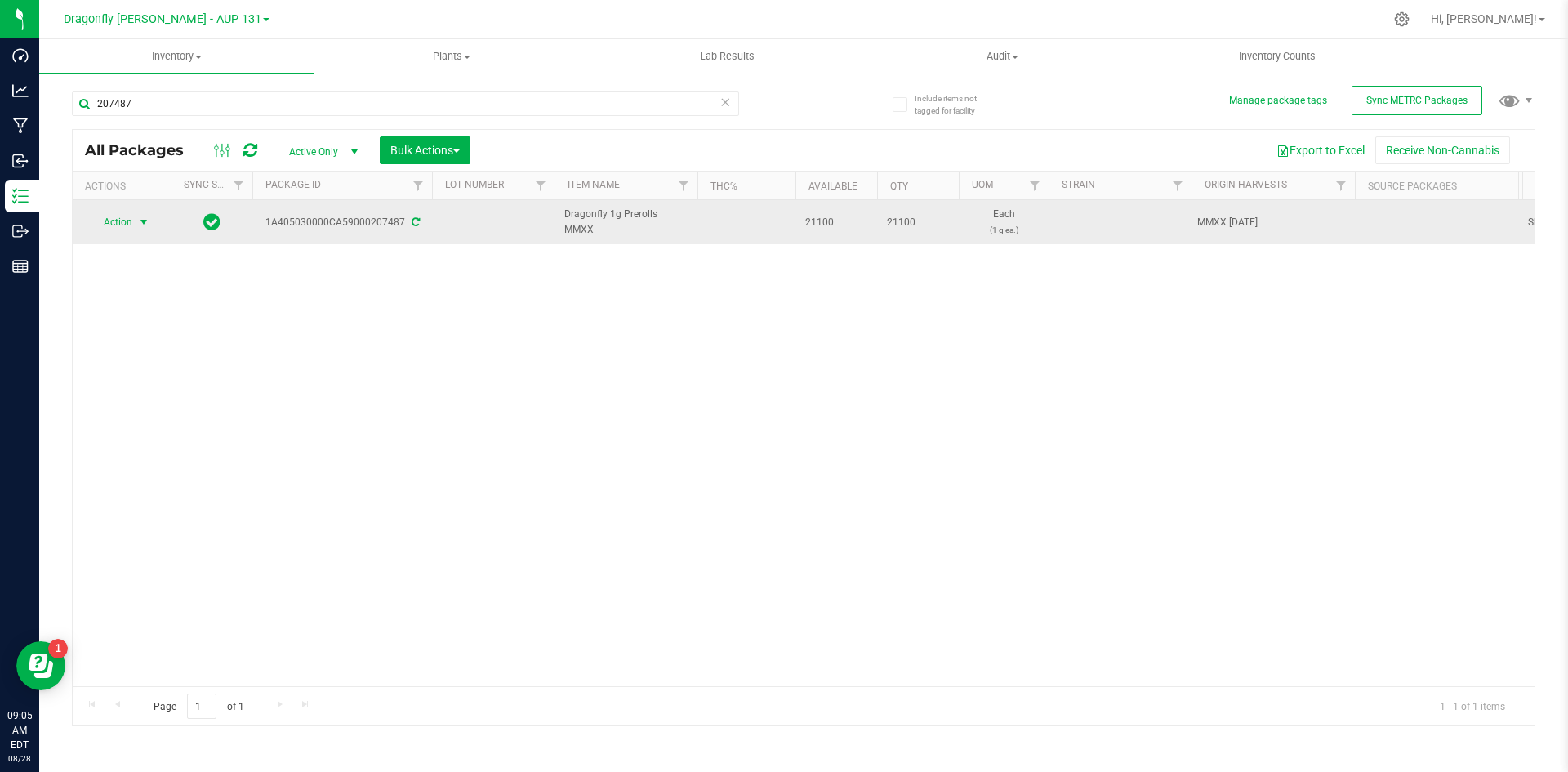
click at [128, 226] on span "Action" at bounding box center [111, 222] width 45 height 23
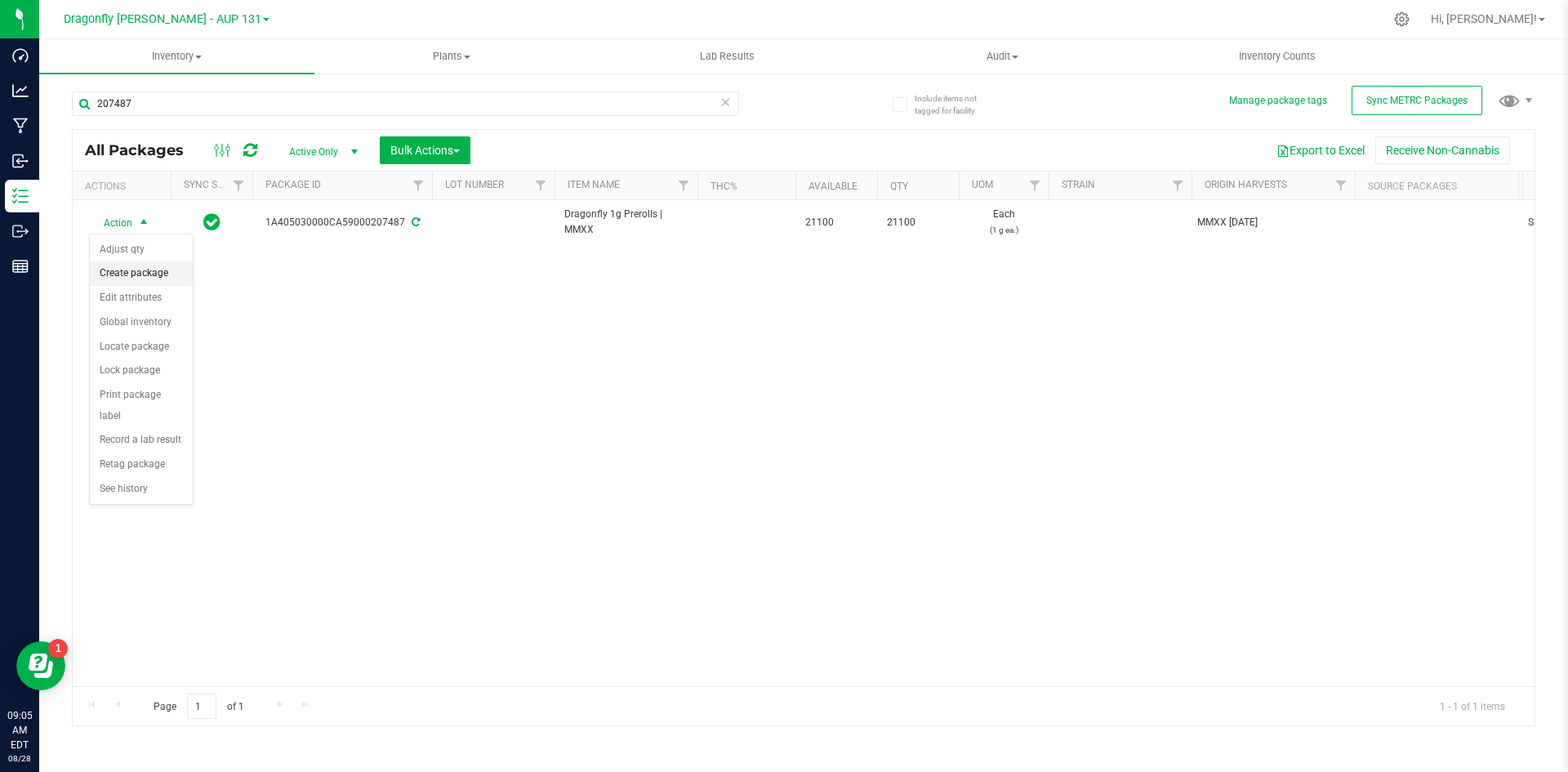
click at [146, 266] on li "Create package" at bounding box center [141, 273] width 103 height 25
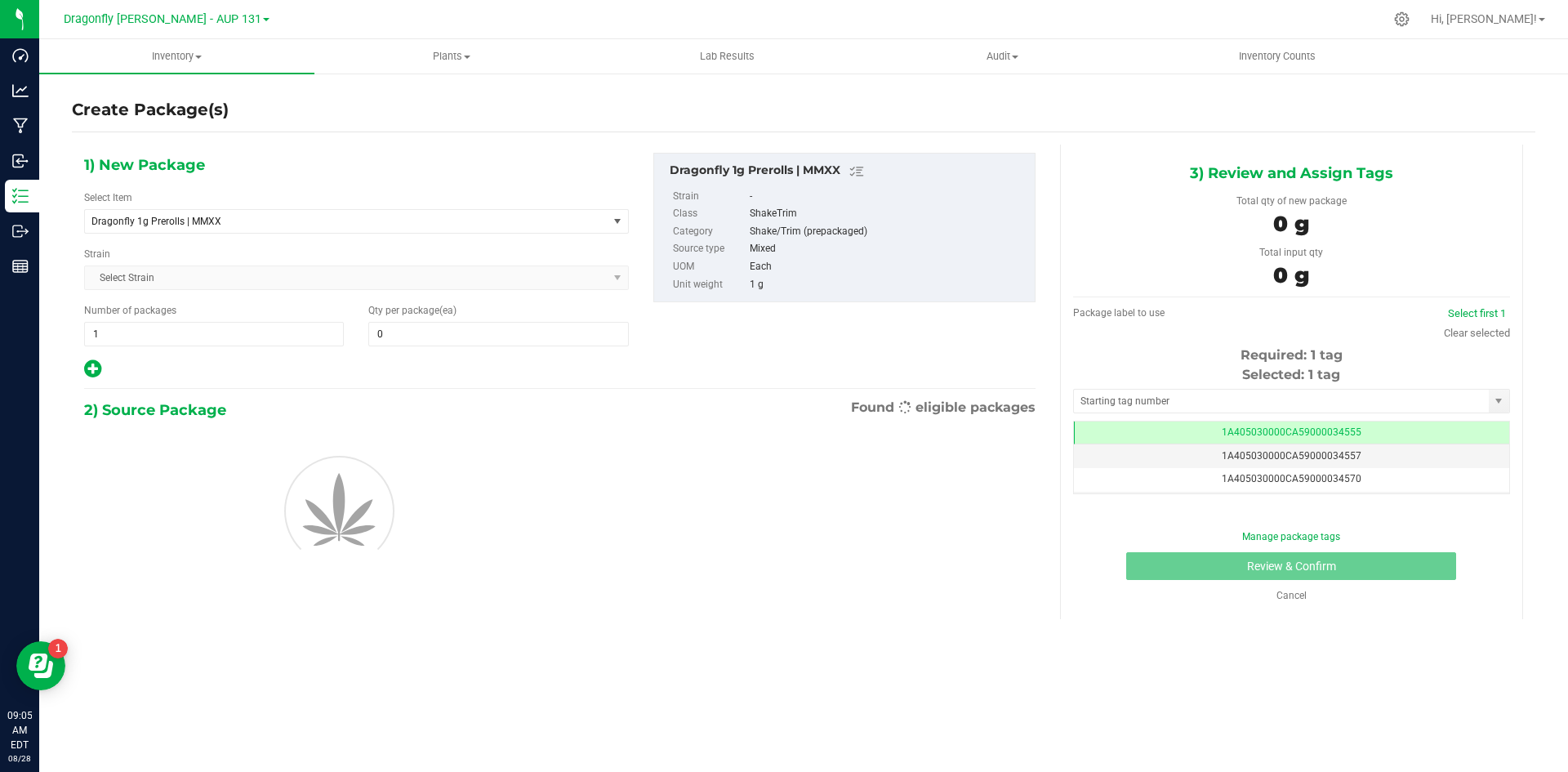
type input "0"
click at [201, 331] on input "1" at bounding box center [214, 334] width 258 height 23
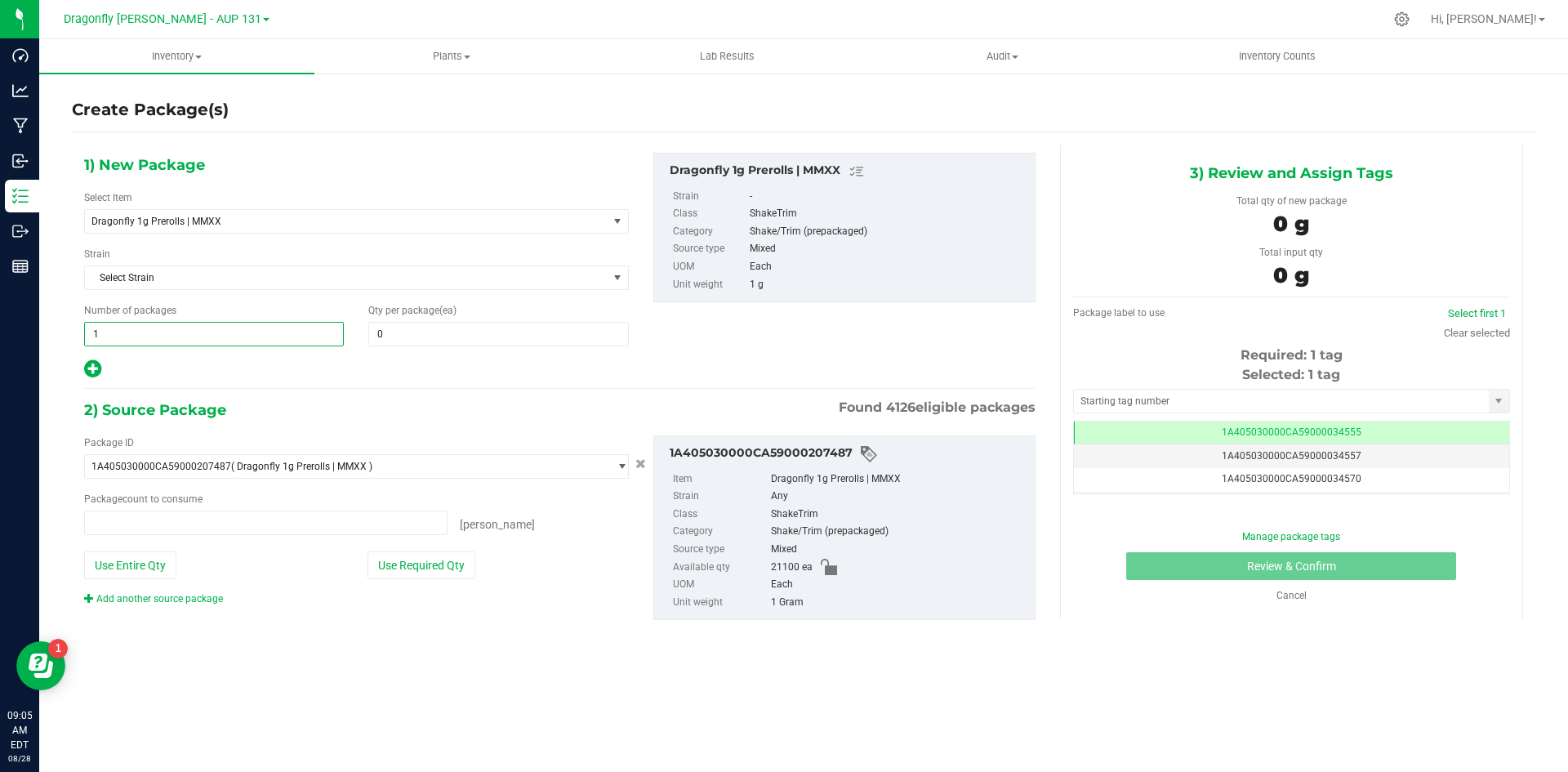
type input "0 ea"
type input "42"
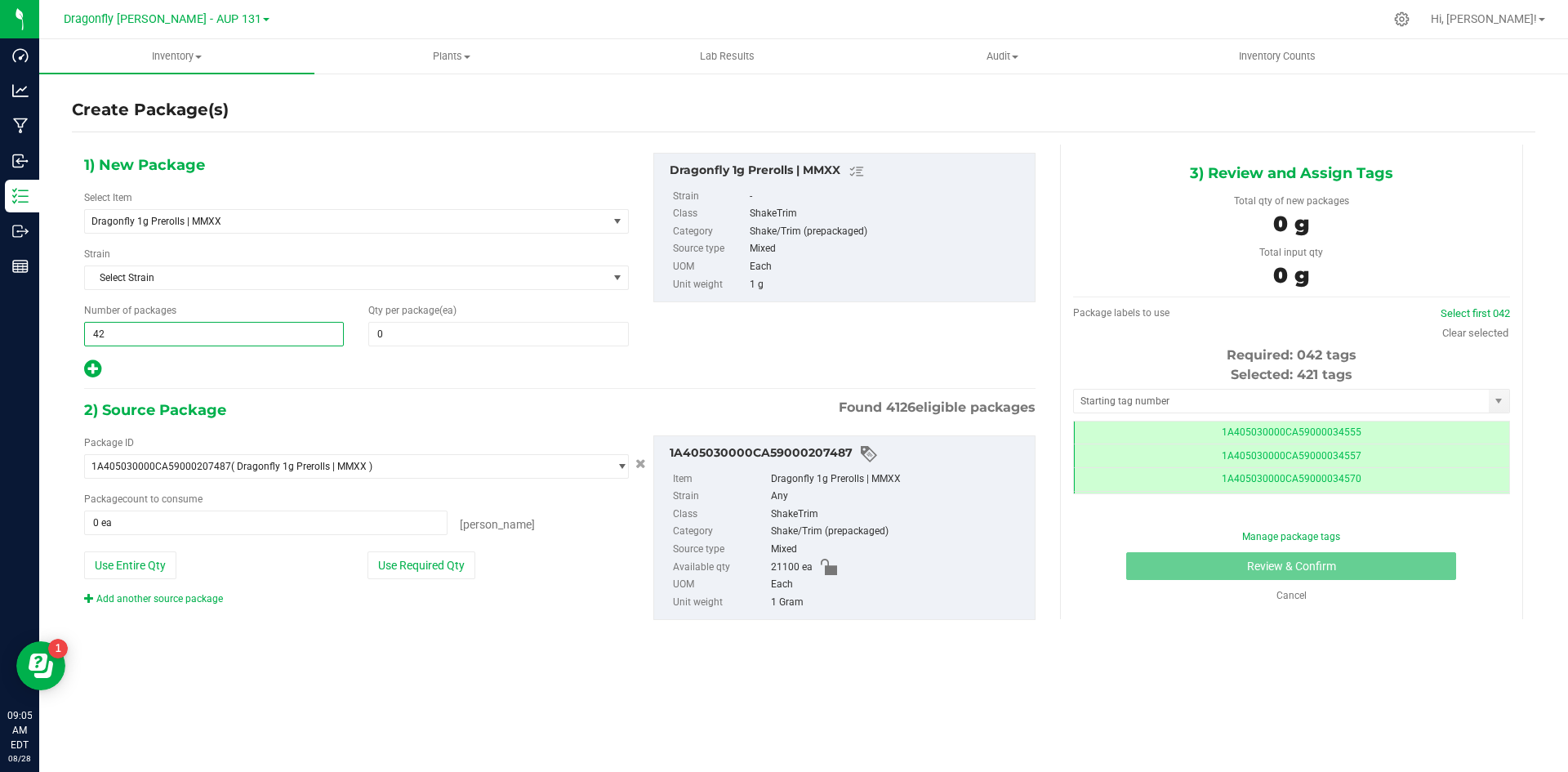
type input "42"
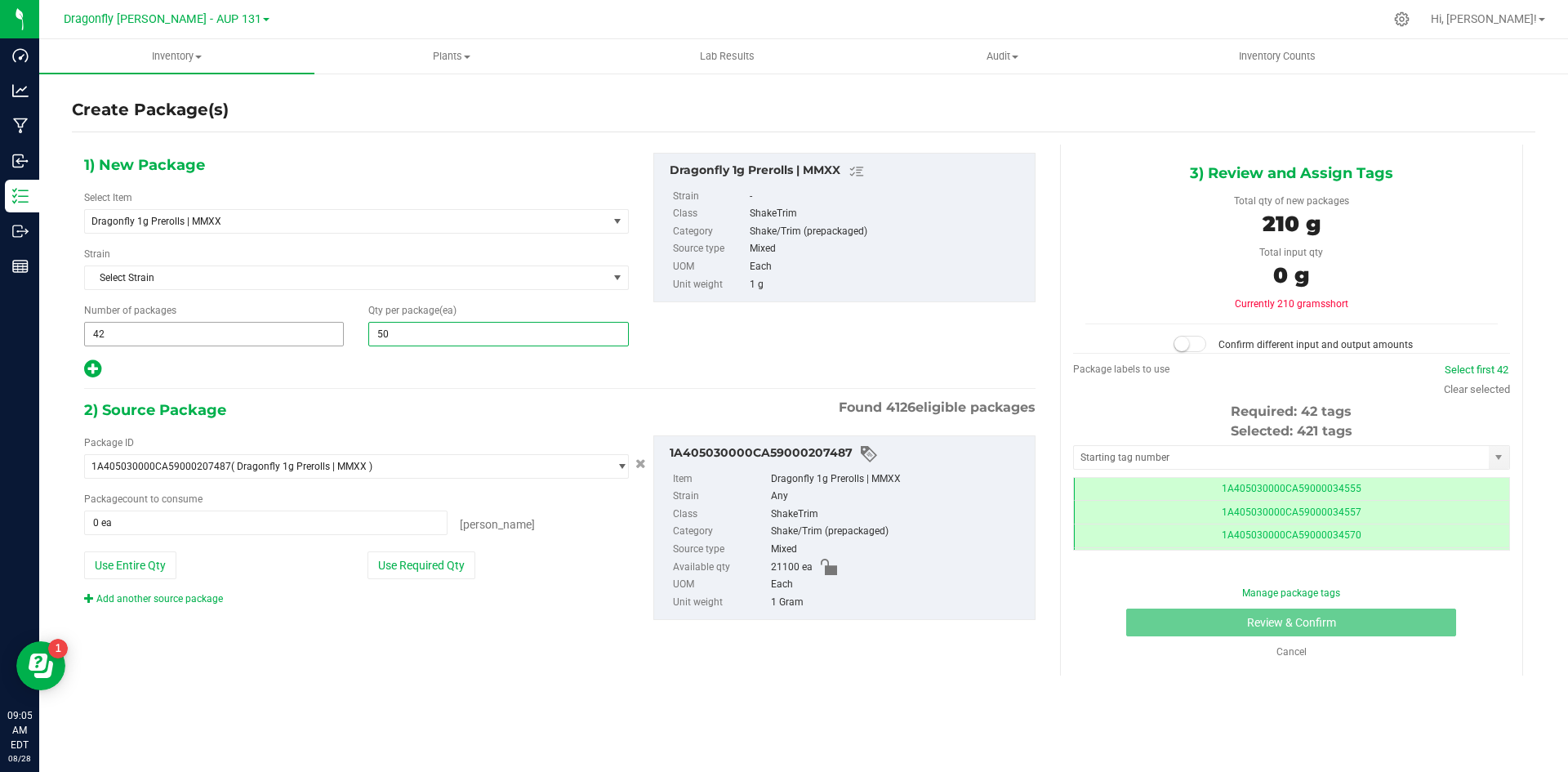
type input "500"
click at [438, 571] on button "Use Required Qty" at bounding box center [420, 565] width 108 height 28
type input "21000 ea"
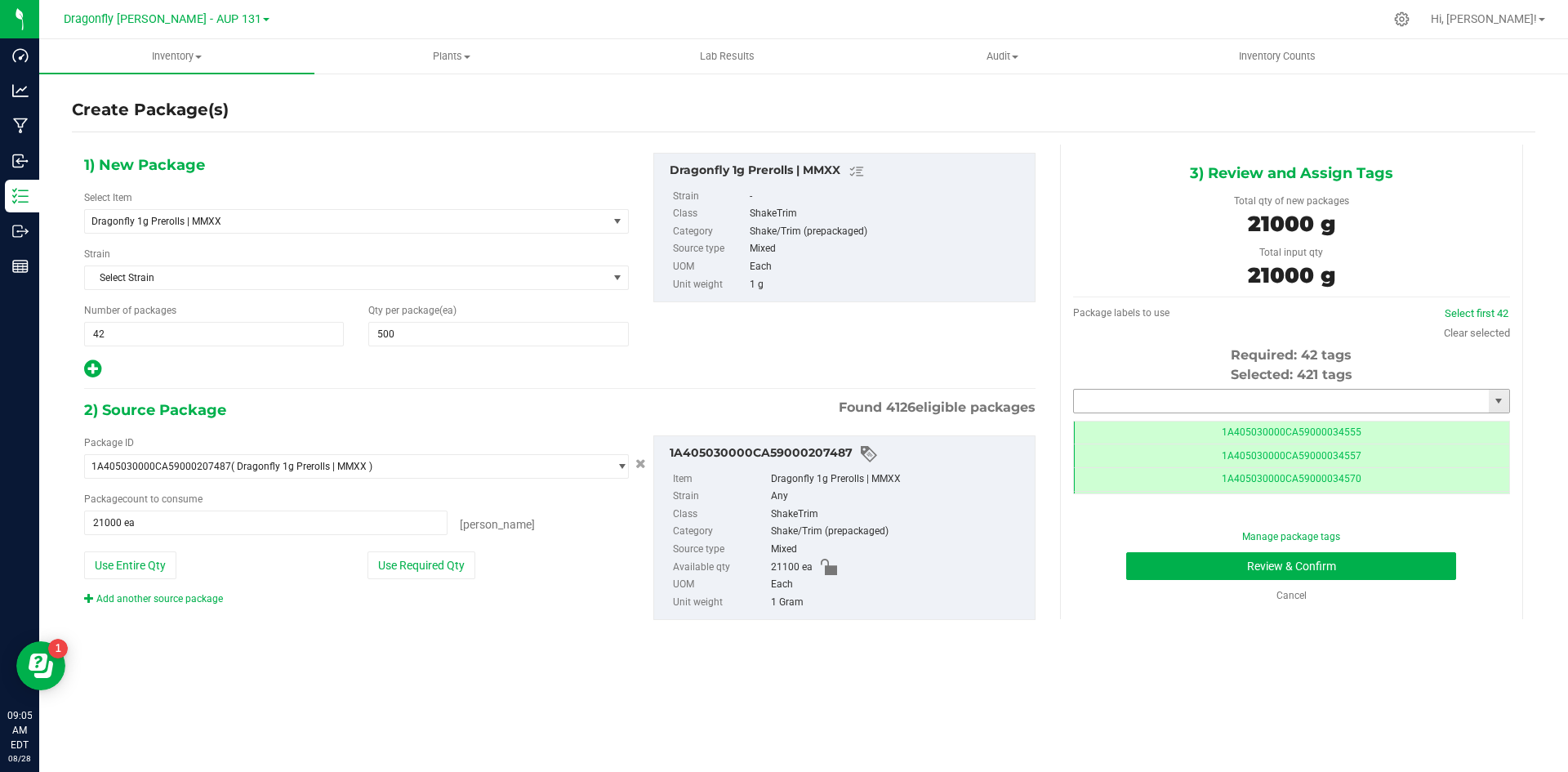
click at [1215, 409] on input "text" at bounding box center [1280, 401] width 415 height 23
click at [1293, 427] on li "1A405030000CA59000234984" at bounding box center [1291, 429] width 435 height 25
type input "1A405030000CA59000234984"
click at [1269, 562] on button "Review & Confirm" at bounding box center [1290, 566] width 329 height 28
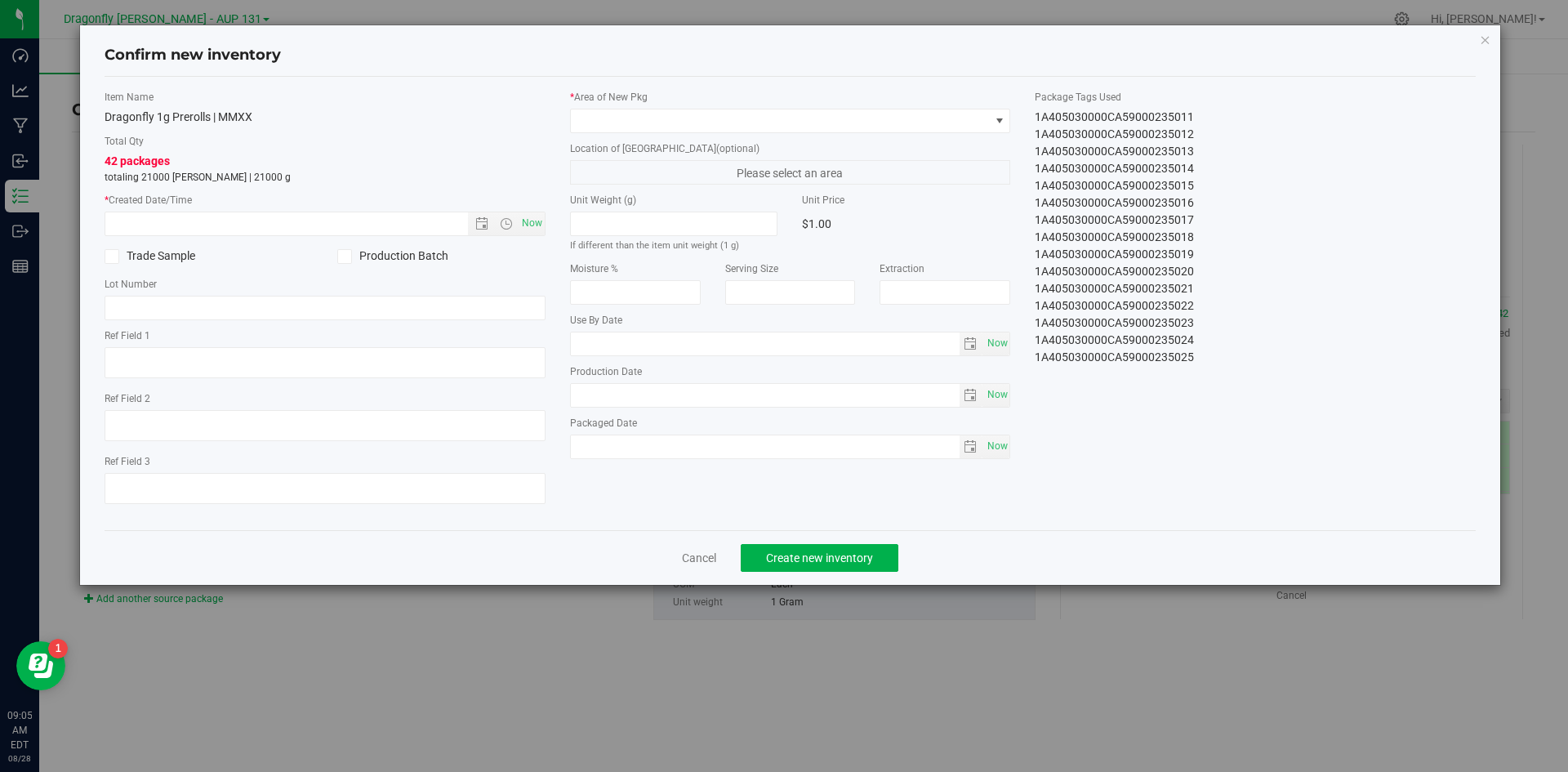
drag, startPoint x: 1031, startPoint y: 123, endPoint x: 1244, endPoint y: 444, distance: 385.2
click at [1244, 444] on div "Item Name Dragonfly 1g Prerolls | MMXX Total Qty 42 packages totaling 21000 [PE…" at bounding box center [789, 304] width 1396 height 428
copy div "1A405030000CA59000234984 1A405030000CA59000234985 1A405030000CA59000234986 1A40…"
click at [685, 547] on div "Cancel Create new inventory" at bounding box center [790, 557] width 1371 height 54
click at [703, 555] on link "Cancel" at bounding box center [698, 557] width 35 height 17
